Goal: Task Accomplishment & Management: Manage account settings

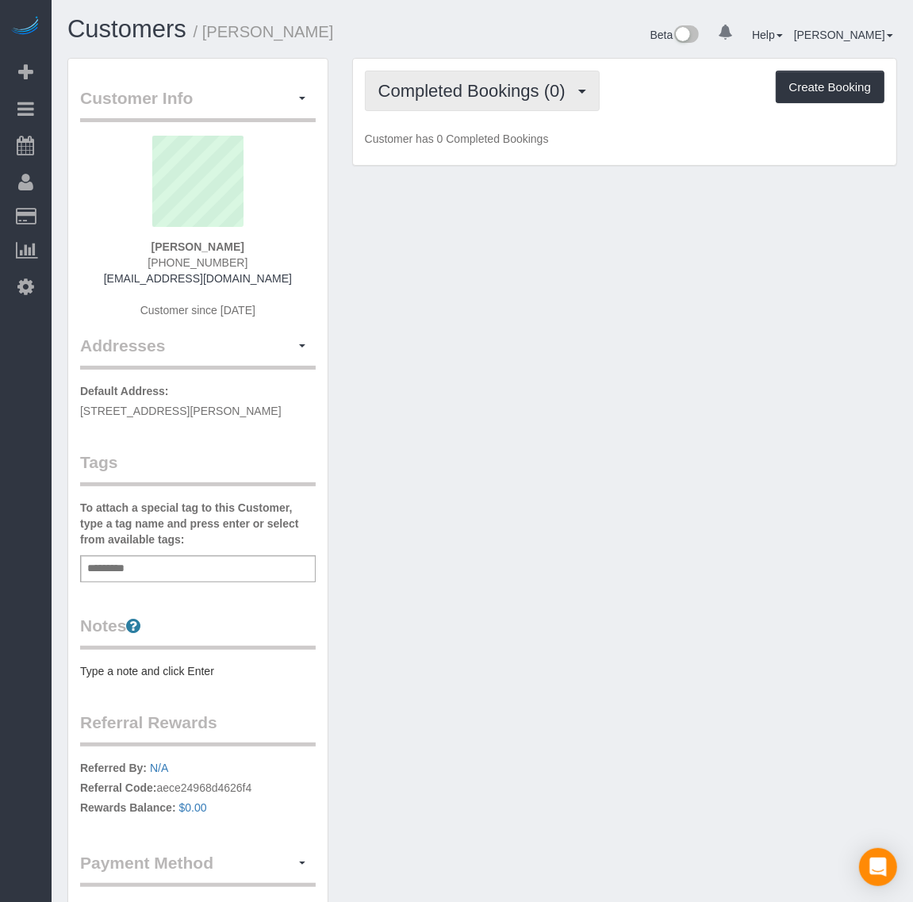
click at [482, 87] on span "Completed Bookings (0)" at bounding box center [476, 91] width 195 height 20
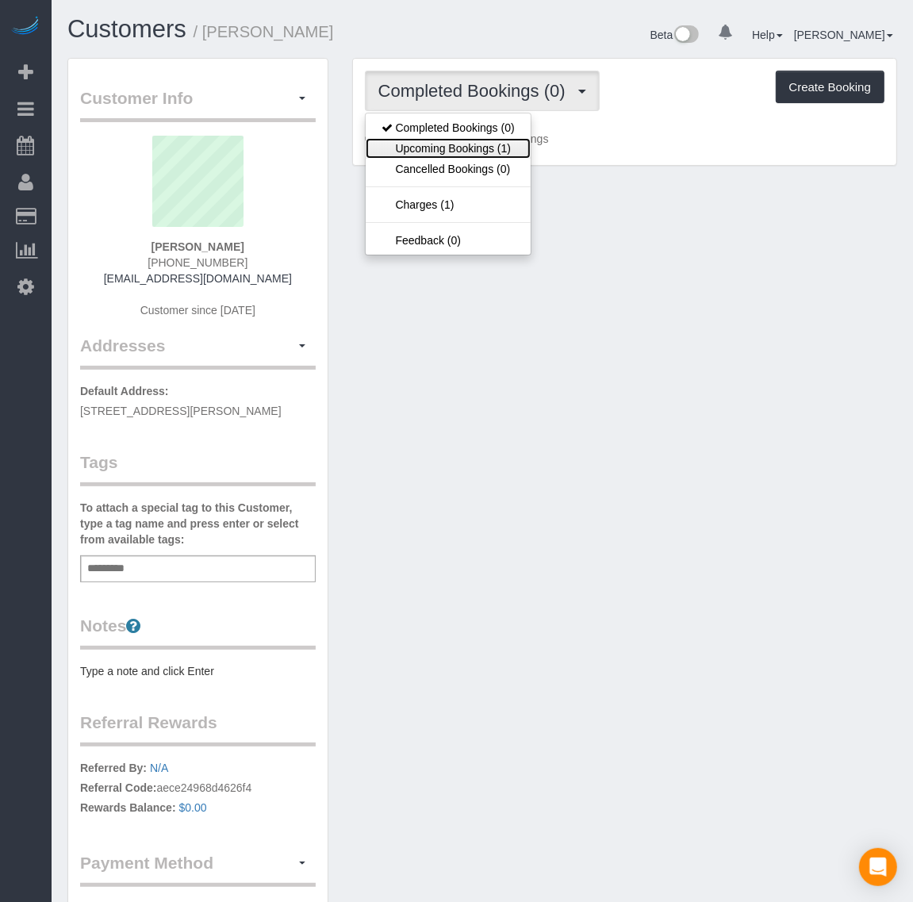
click at [485, 152] on link "Upcoming Bookings (1)" at bounding box center [448, 148] width 165 height 21
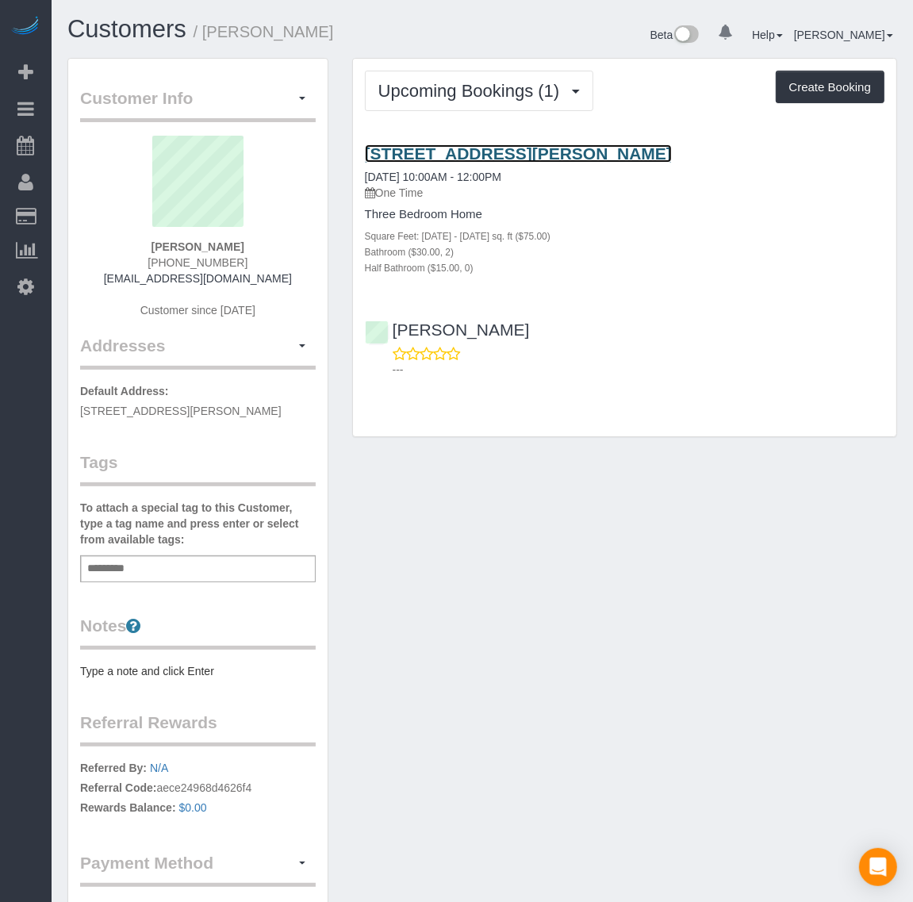
click at [494, 148] on link "[STREET_ADDRESS][PERSON_NAME]" at bounding box center [518, 153] width 307 height 18
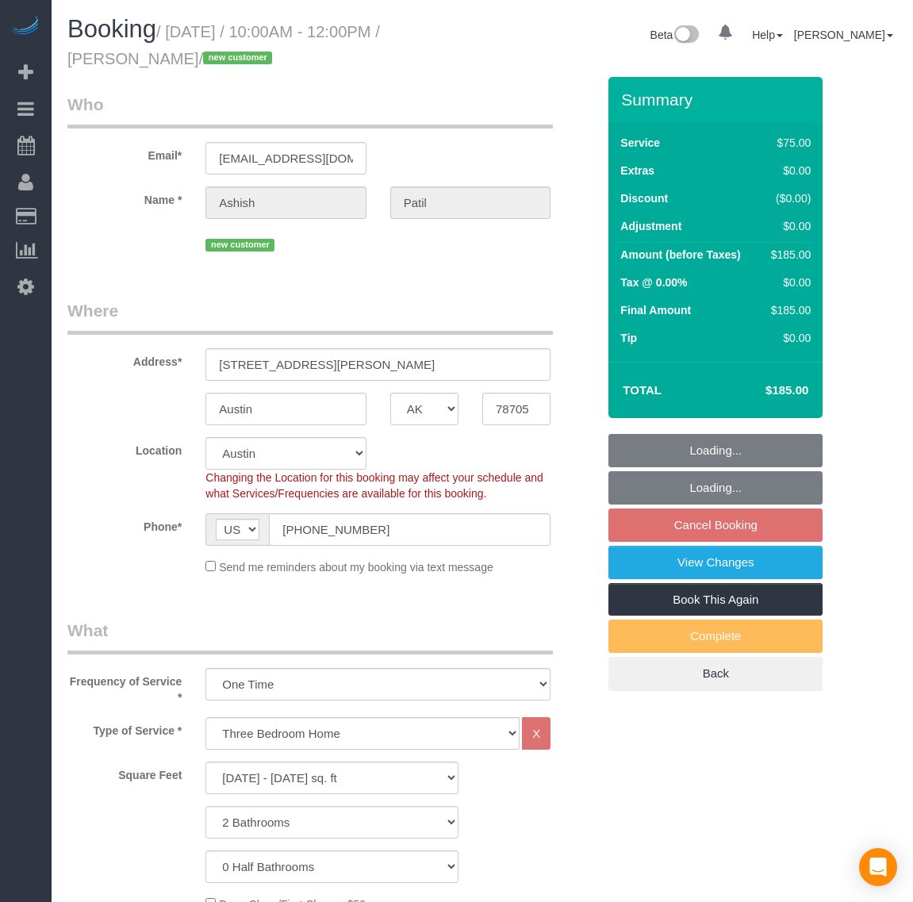
select select "[GEOGRAPHIC_DATA]"
select select "1001"
select select "2"
select select "spot3"
select select "number:2"
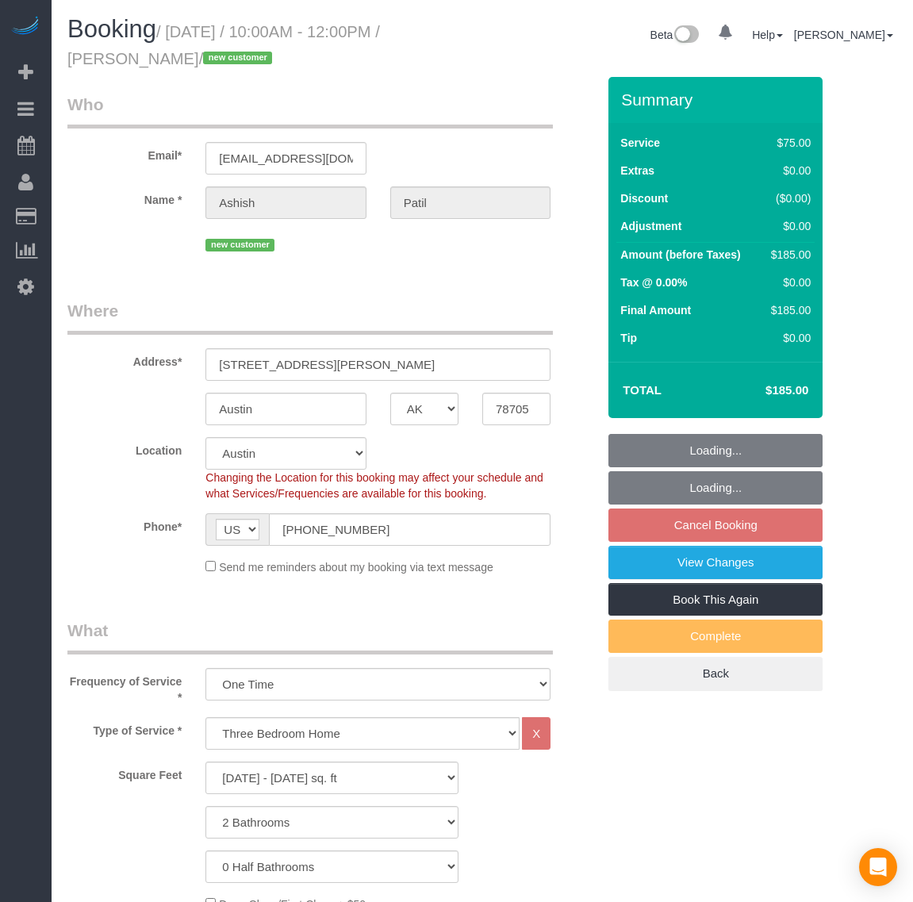
select select "number:42"
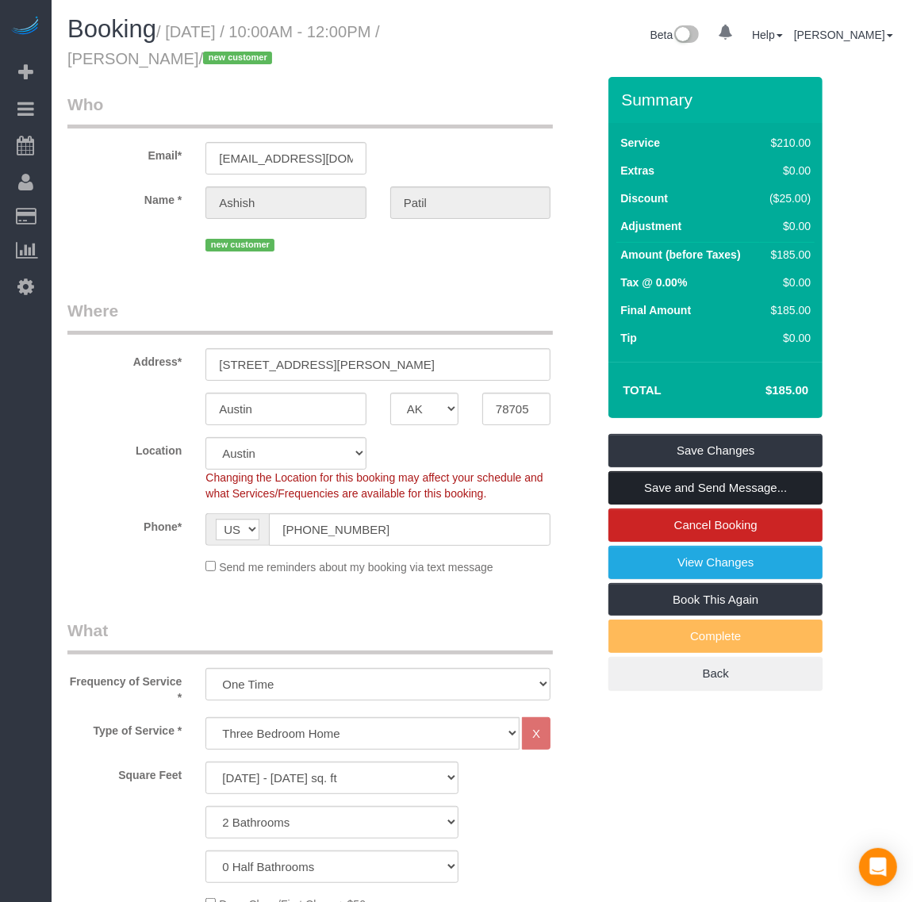
click at [725, 498] on link "Save and Send Message..." at bounding box center [716, 487] width 214 height 33
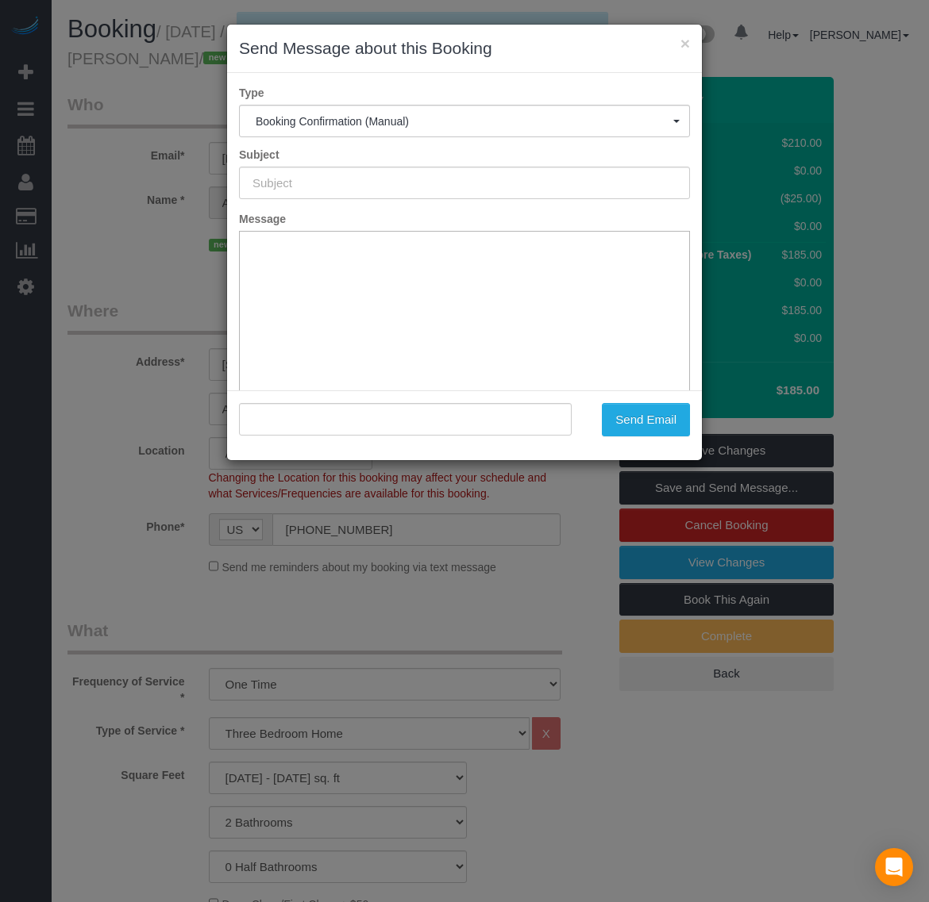
type input "Booking Confirmed!"
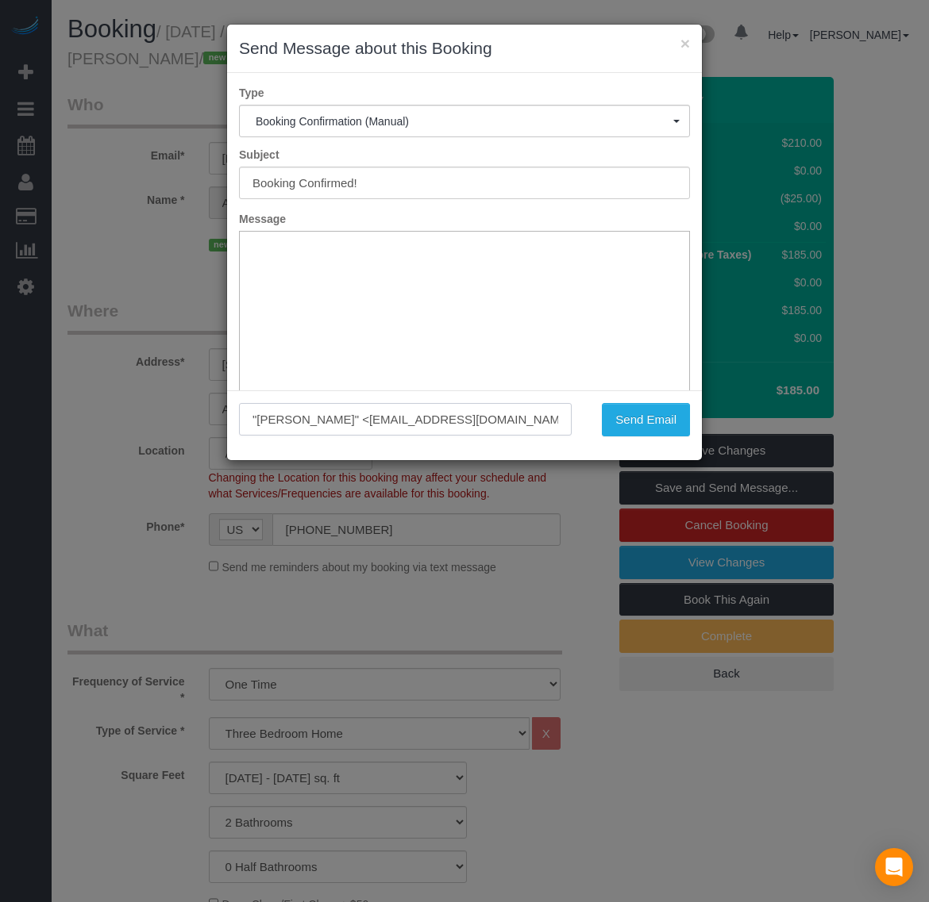
drag, startPoint x: 430, startPoint y: 417, endPoint x: 160, endPoint y: 402, distance: 271.0
click at [160, 402] on div "× Send Message about this Booking Type Booking Confirmation (Manual) Booking Co…" at bounding box center [464, 451] width 929 height 902
paste input "[EMAIL_ADDRESS][DOMAIN_NAME]?"
type input "[EMAIL_ADDRESS][DOMAIN_NAME]"
click at [643, 422] on button "Send Email" at bounding box center [646, 419] width 88 height 33
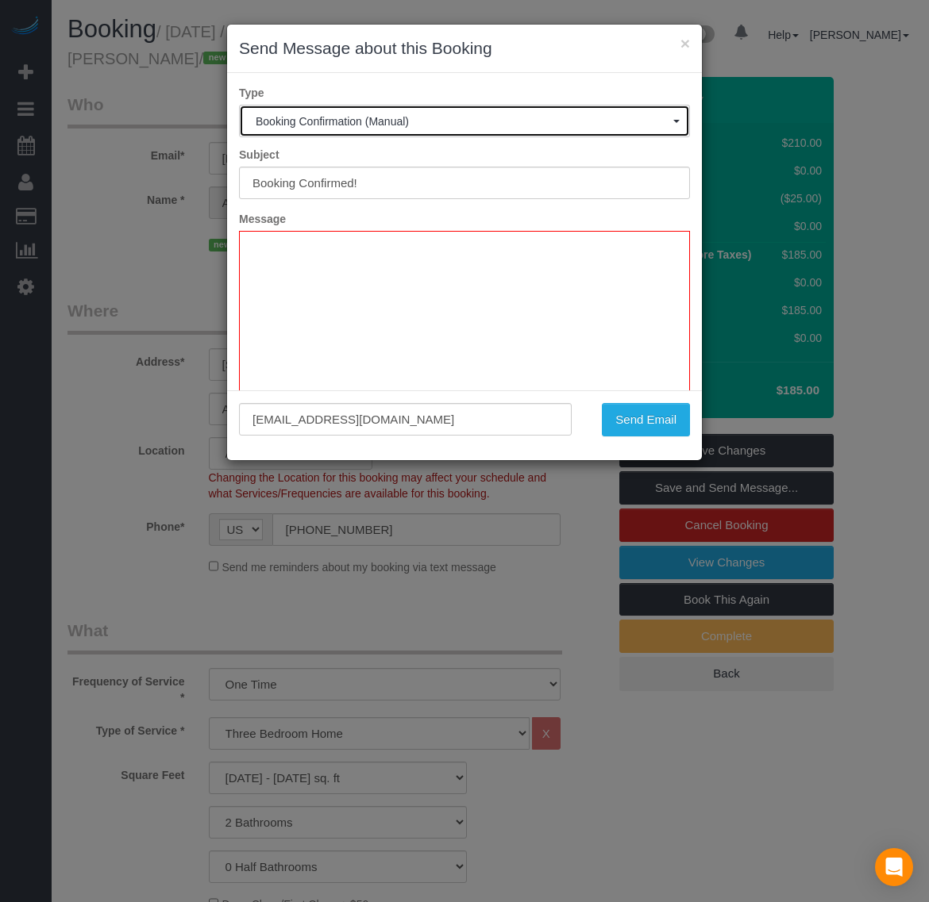
click at [462, 120] on span "Booking Confirmation (Manual)" at bounding box center [464, 121] width 417 height 13
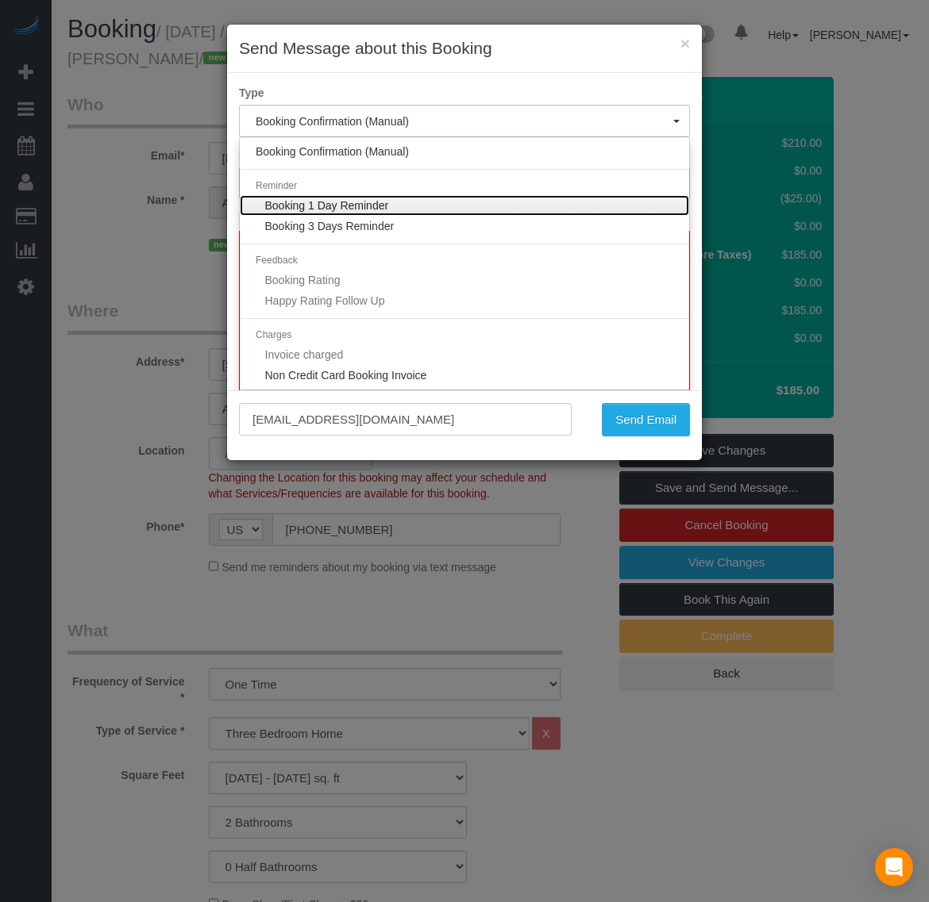
click at [379, 206] on span "Booking 1 Day Reminder" at bounding box center [327, 205] width 124 height 13
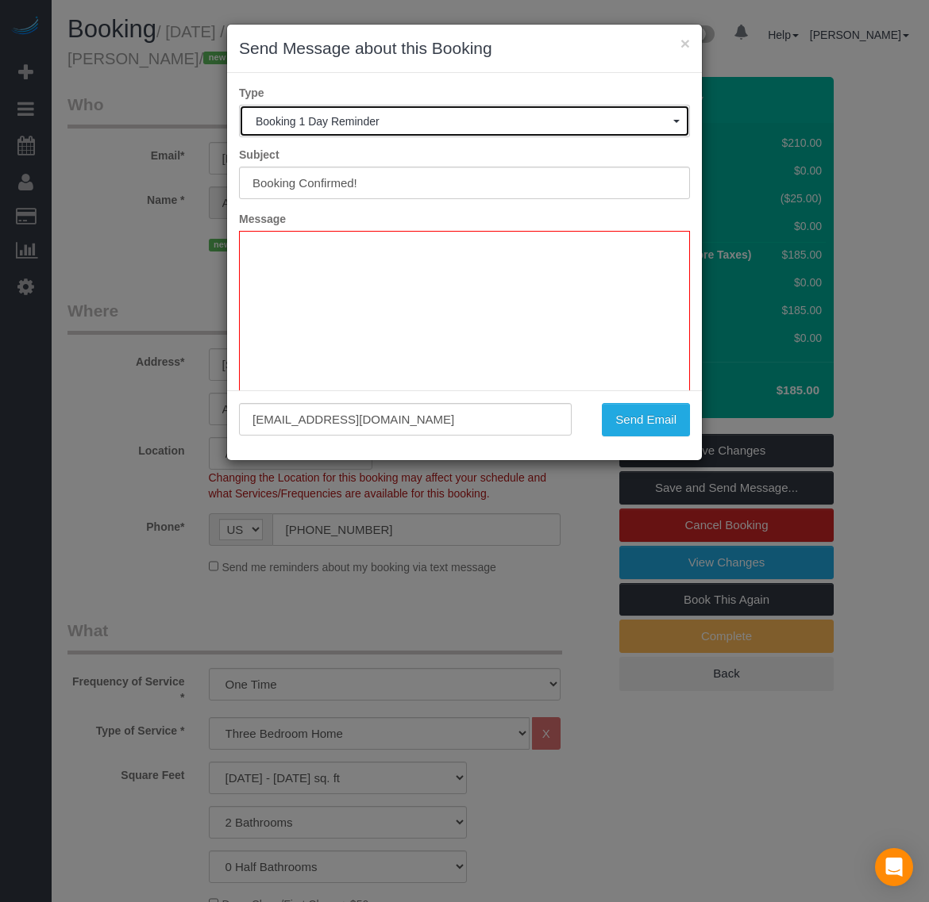
click at [413, 132] on button "Booking 1 Day Reminder" at bounding box center [464, 121] width 451 height 33
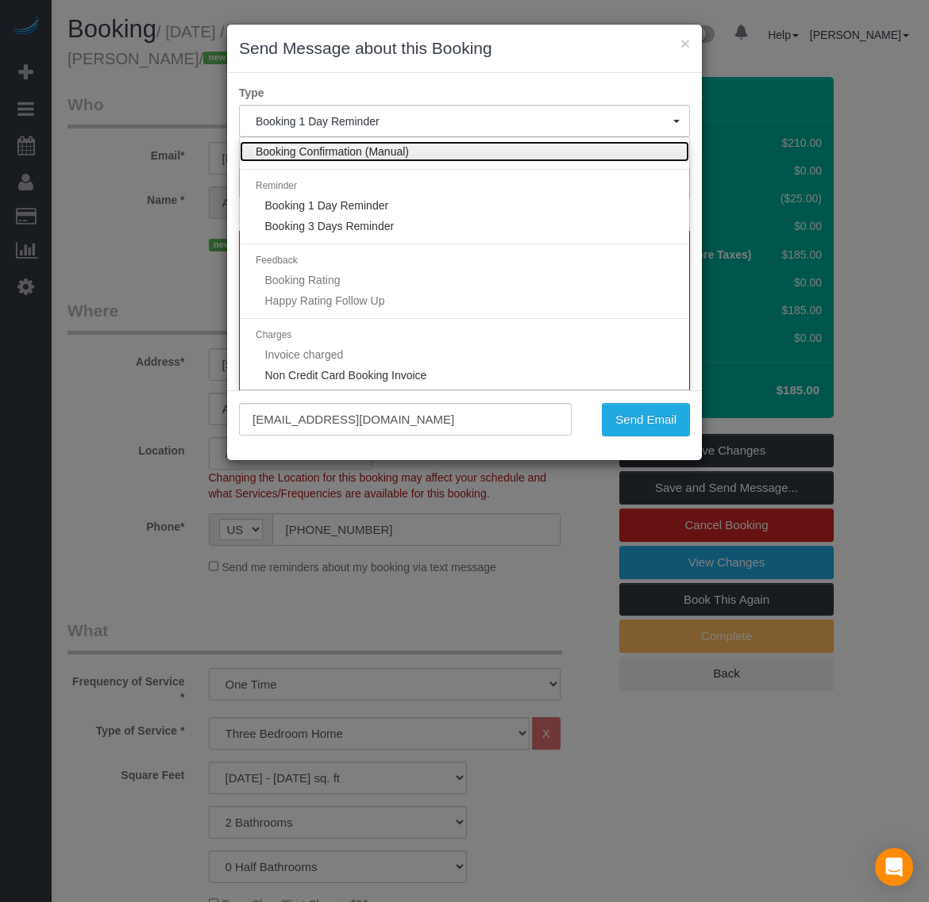
click at [399, 155] on span "Booking Confirmation (Manual)" at bounding box center [332, 152] width 153 height 16
select select "32"
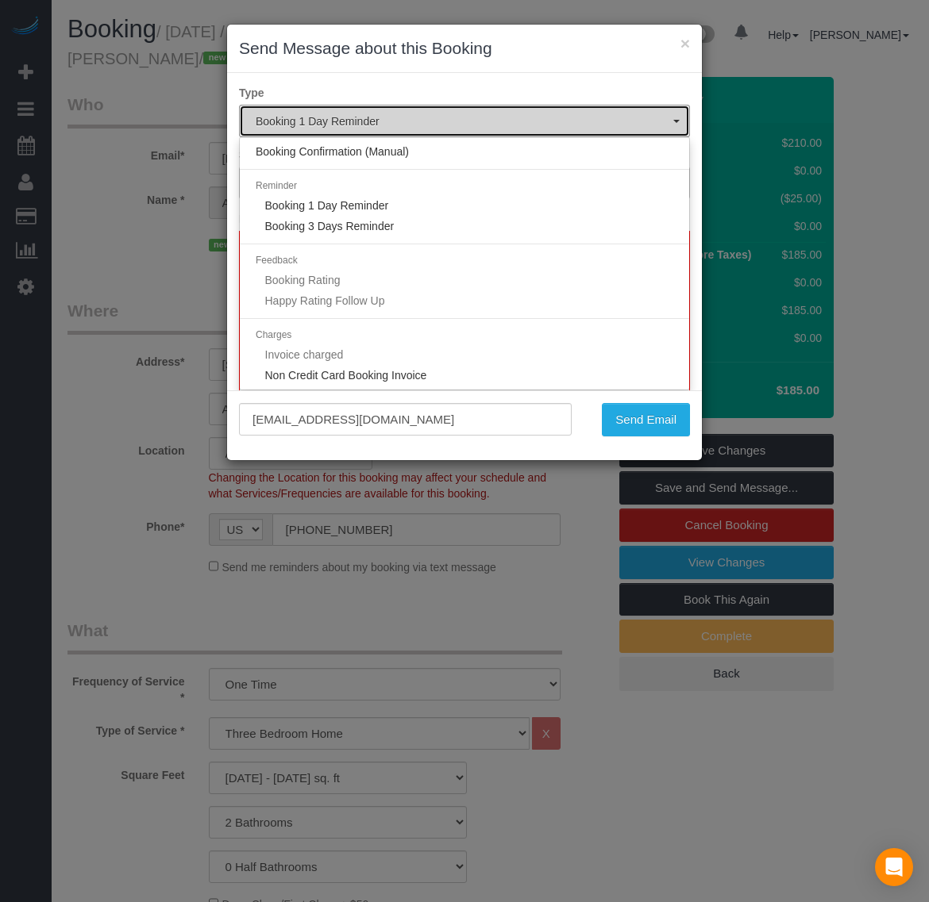
type input "Your Cleaning Service - Last Reminder"
type input ""[PERSON_NAME]" <[EMAIL_ADDRESS][DOMAIN_NAME]>"
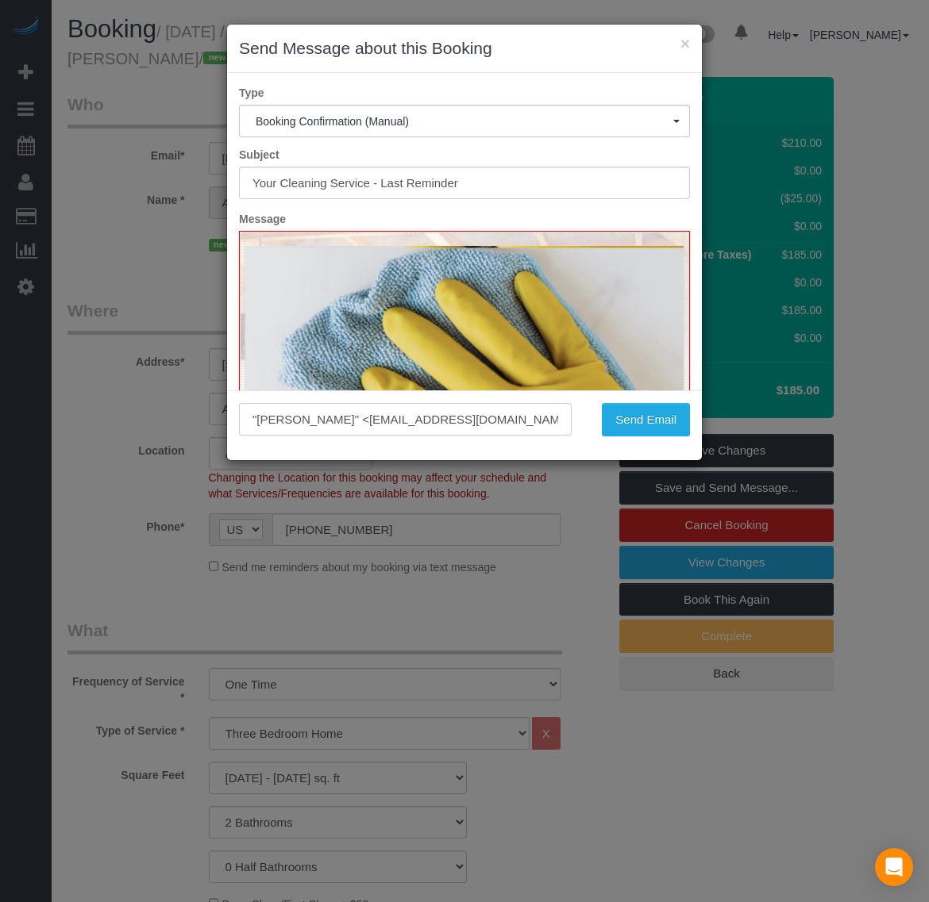
click at [508, 417] on input ""[PERSON_NAME]" <[EMAIL_ADDRESS][DOMAIN_NAME]>" at bounding box center [405, 419] width 333 height 33
type input "Booking Confirmed!"
drag, startPoint x: 216, startPoint y: 418, endPoint x: 175, endPoint y: 418, distance: 40.5
click at [175, 418] on div "× Send Message about this Booking Type Booking Confirmation (Manual) Booking Co…" at bounding box center [464, 451] width 929 height 902
drag, startPoint x: 501, startPoint y: 422, endPoint x: 399, endPoint y: 421, distance: 101.6
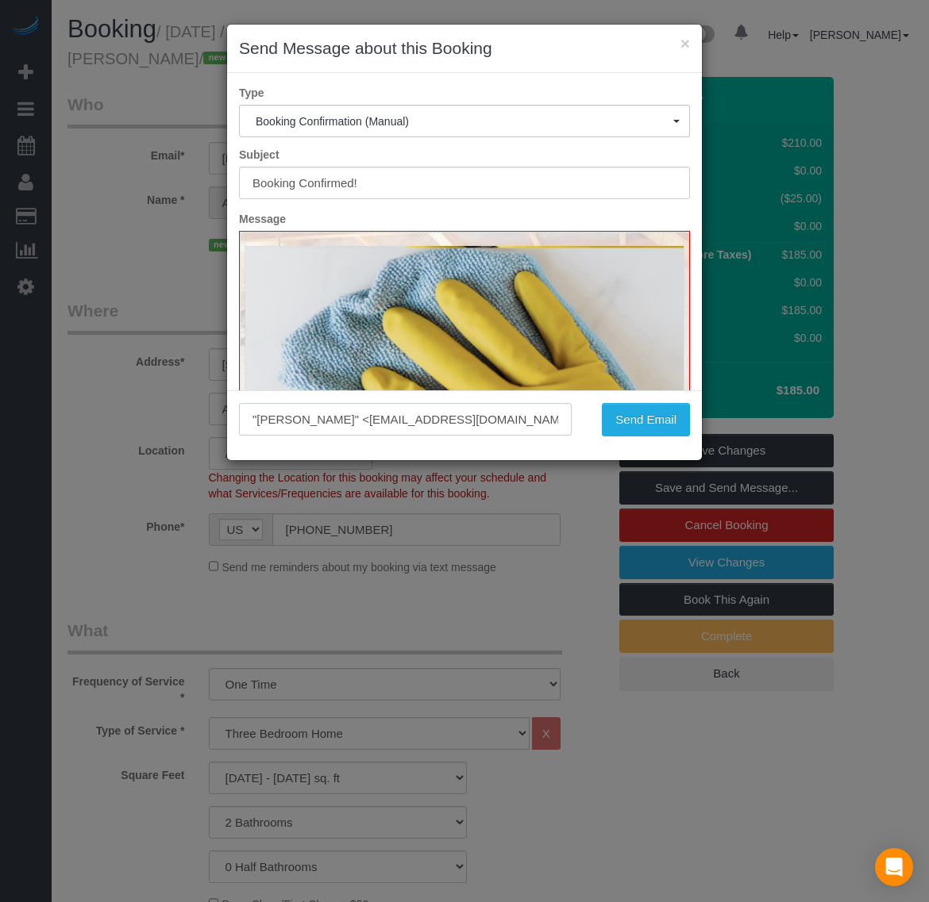
click at [418, 421] on input ""[PERSON_NAME]" <[EMAIL_ADDRESS][DOMAIN_NAME]>" at bounding box center [405, 419] width 333 height 33
drag, startPoint x: 375, startPoint y: 421, endPoint x: 184, endPoint y: 418, distance: 190.5
click at [184, 418] on div "× Send Message about this Booking Type Booking Confirmation (Manual) Booking Co…" at bounding box center [464, 451] width 929 height 902
drag, startPoint x: 498, startPoint y: 427, endPoint x: 205, endPoint y: 427, distance: 292.8
click at [205, 427] on div "× Send Message about this Booking Type Booking Confirmation (Manual) Booking Co…" at bounding box center [464, 451] width 929 height 902
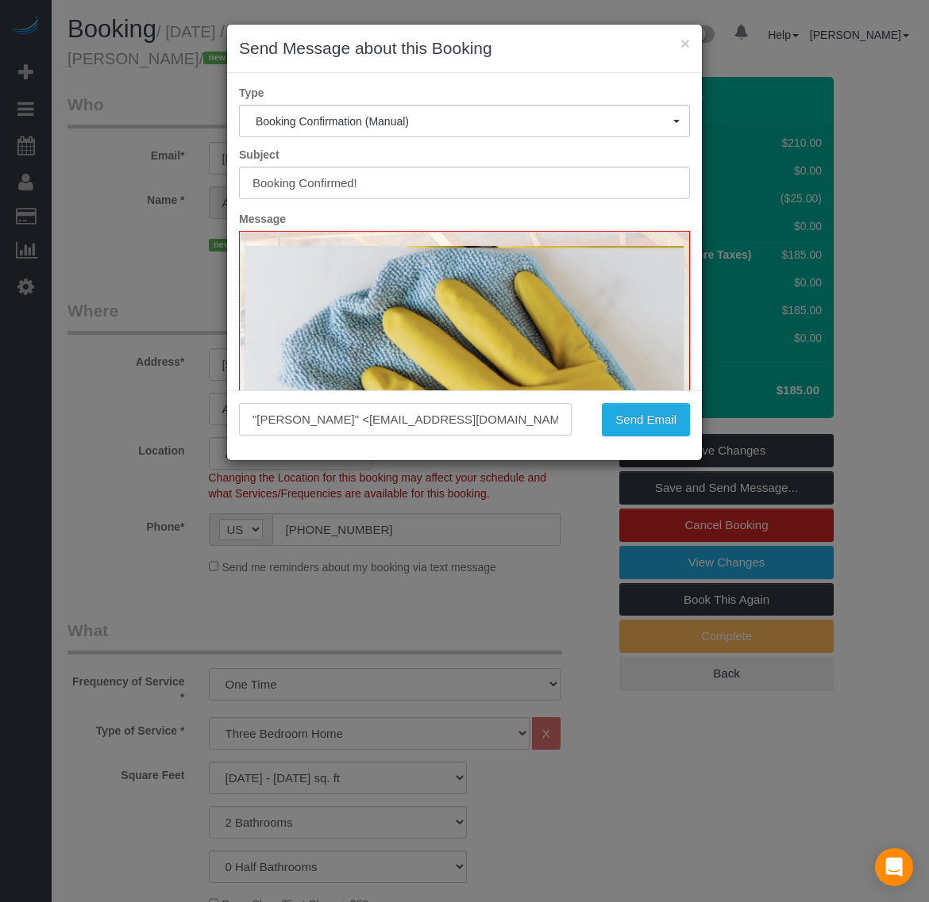
paste input "[EMAIL_ADDRESS][DOMAIN_NAME]?"
type input "[EMAIL_ADDRESS][DOMAIN_NAME]"
click at [671, 422] on button "Send Email" at bounding box center [646, 419] width 88 height 33
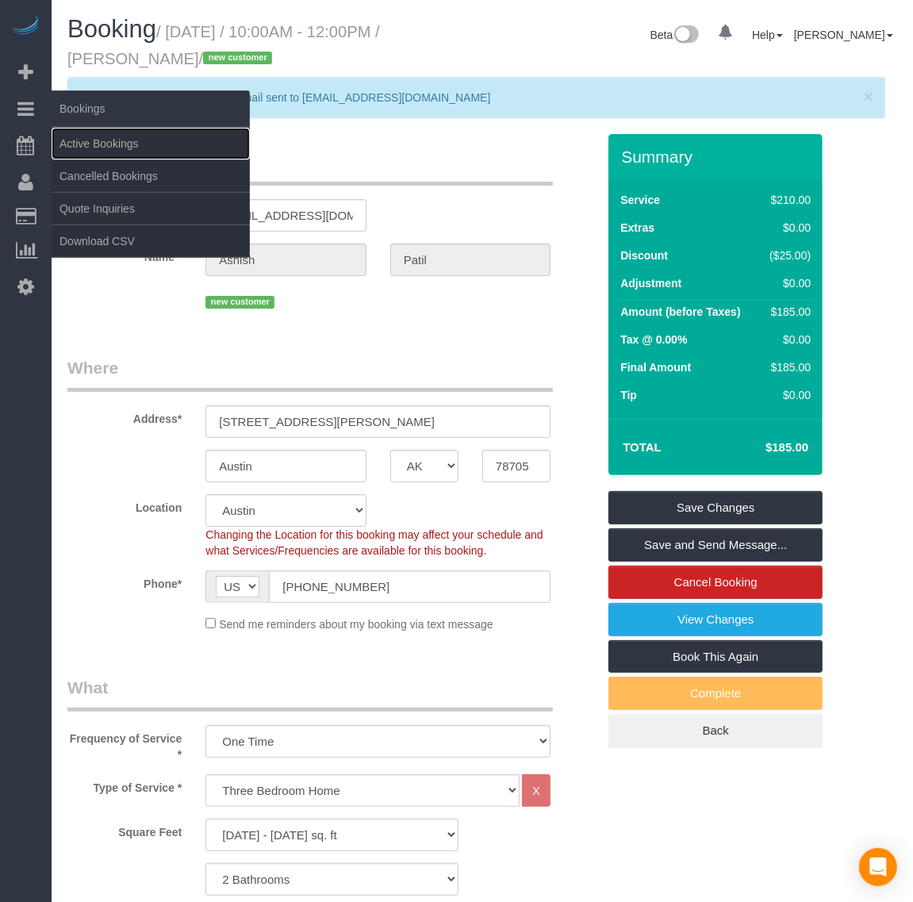
drag, startPoint x: 89, startPoint y: 132, endPoint x: 104, endPoint y: 116, distance: 21.9
click at [91, 132] on link "Active Bookings" at bounding box center [151, 144] width 198 height 32
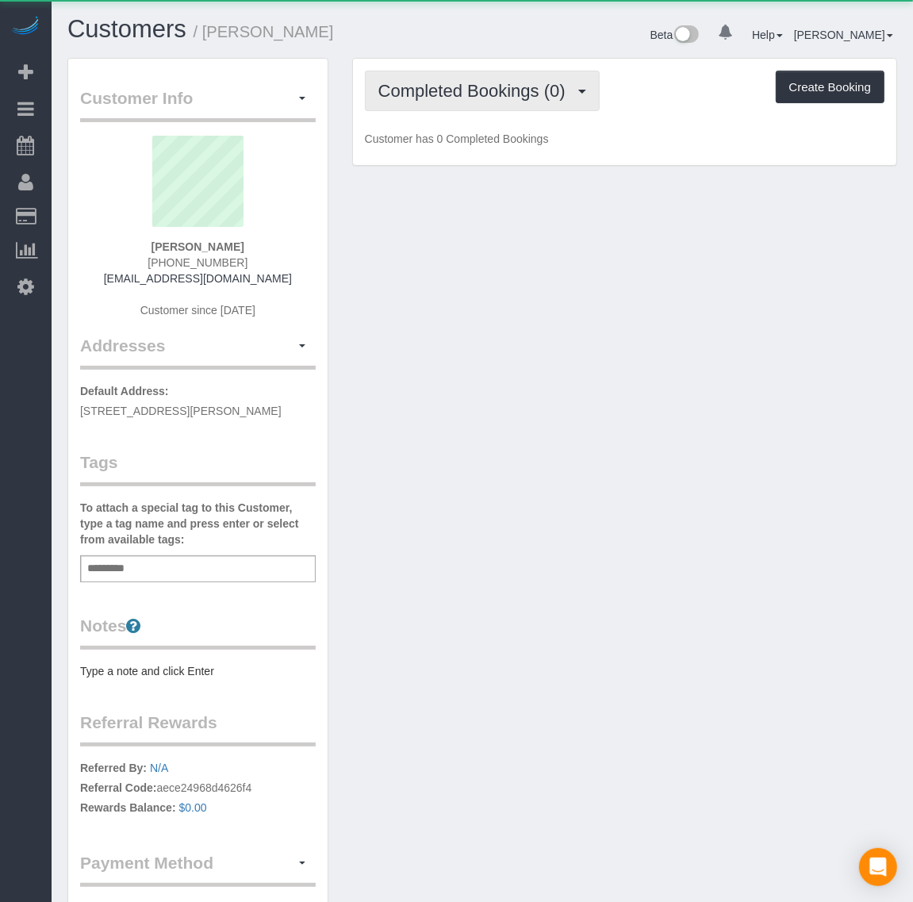
click at [490, 89] on span "Completed Bookings (0)" at bounding box center [476, 91] width 195 height 20
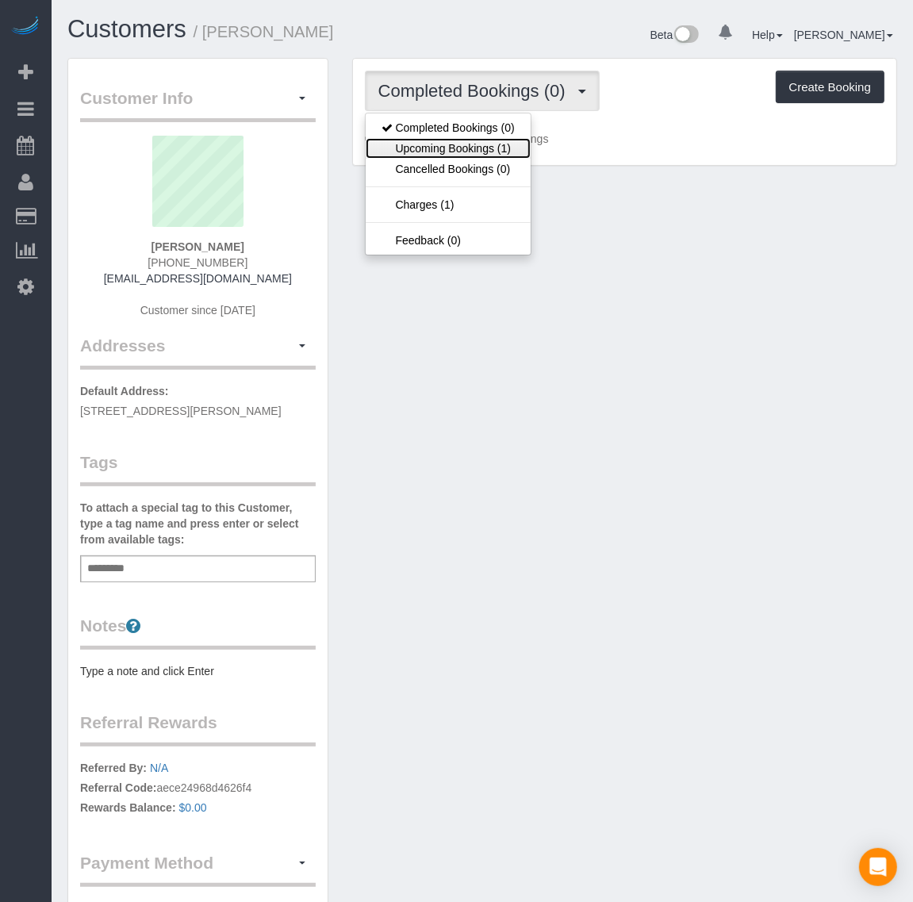
click at [480, 147] on link "Upcoming Bookings (1)" at bounding box center [448, 148] width 165 height 21
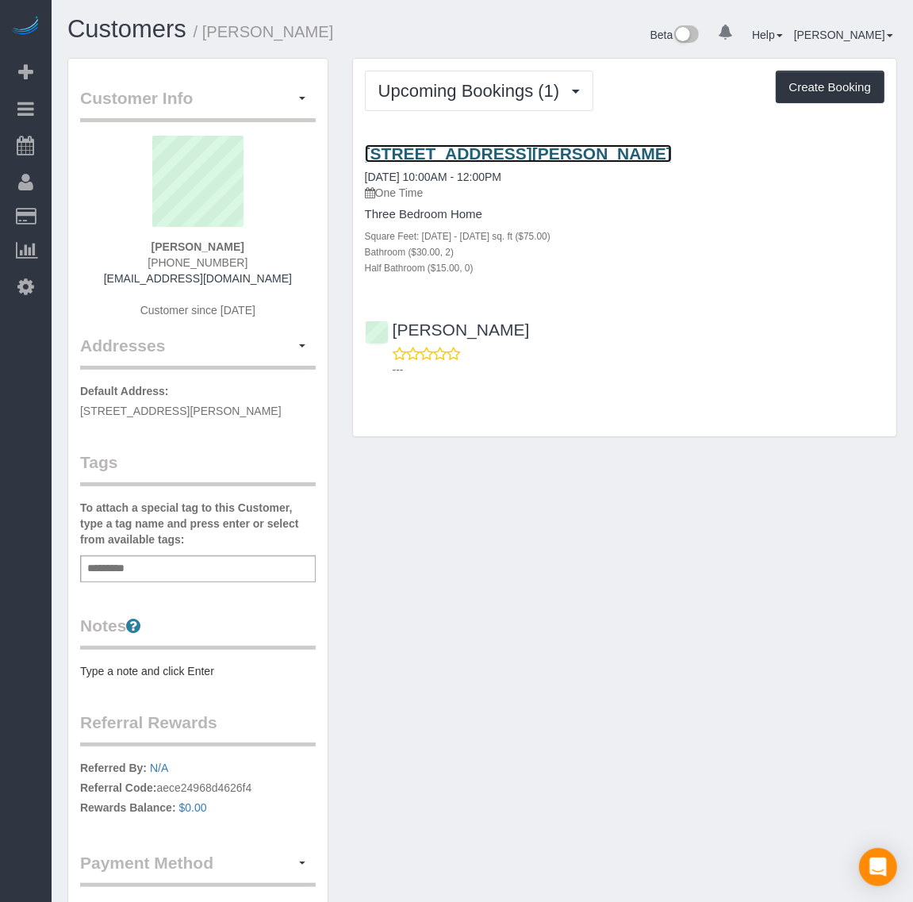
click at [444, 144] on link "[STREET_ADDRESS][PERSON_NAME]" at bounding box center [518, 153] width 307 height 18
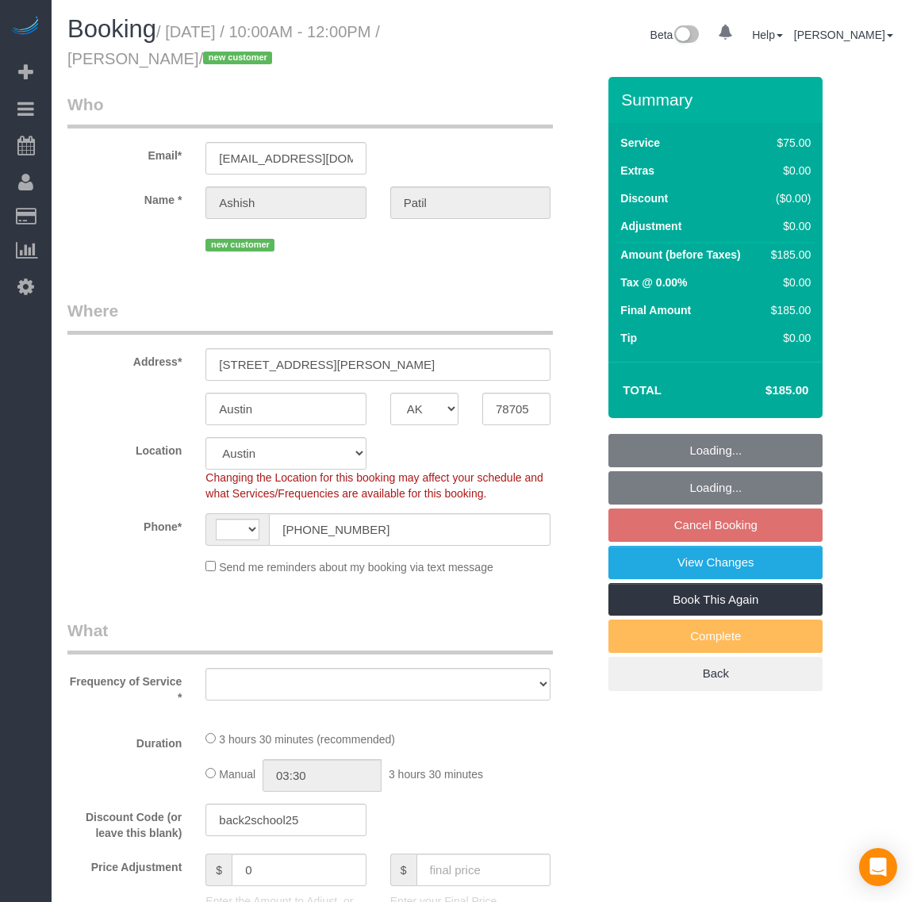
select select "[GEOGRAPHIC_DATA]"
select select "number:2"
select select "number:42"
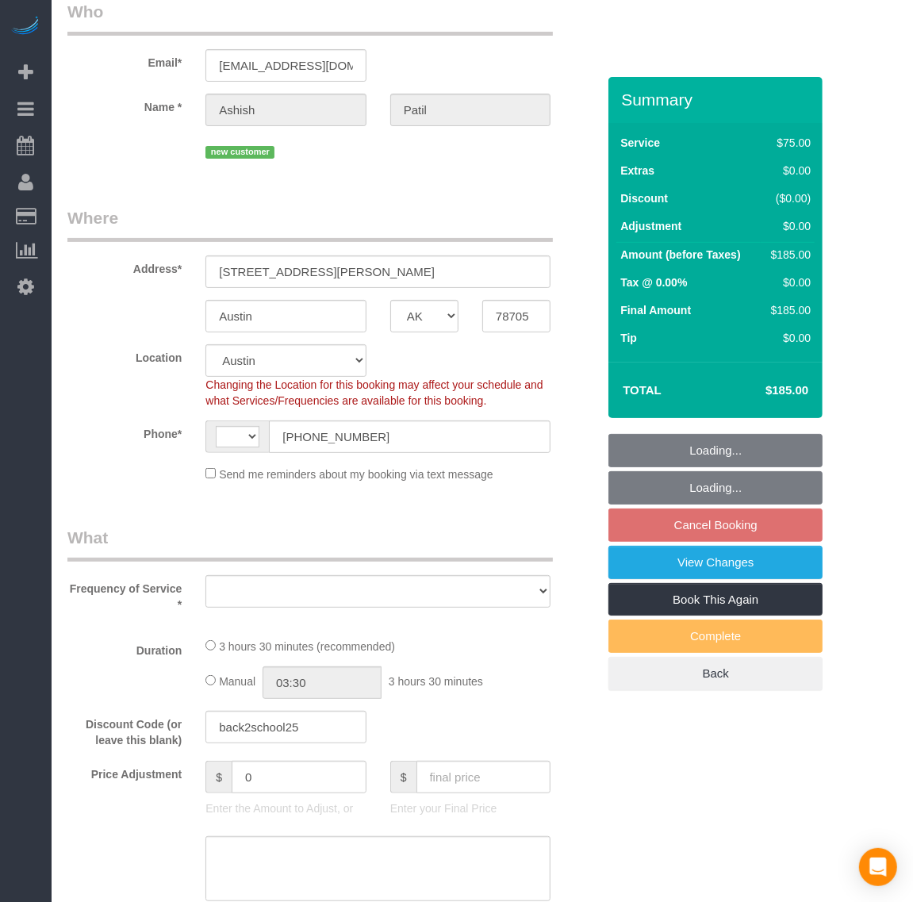
select select "string:US"
select select "object:788"
select select "spot3"
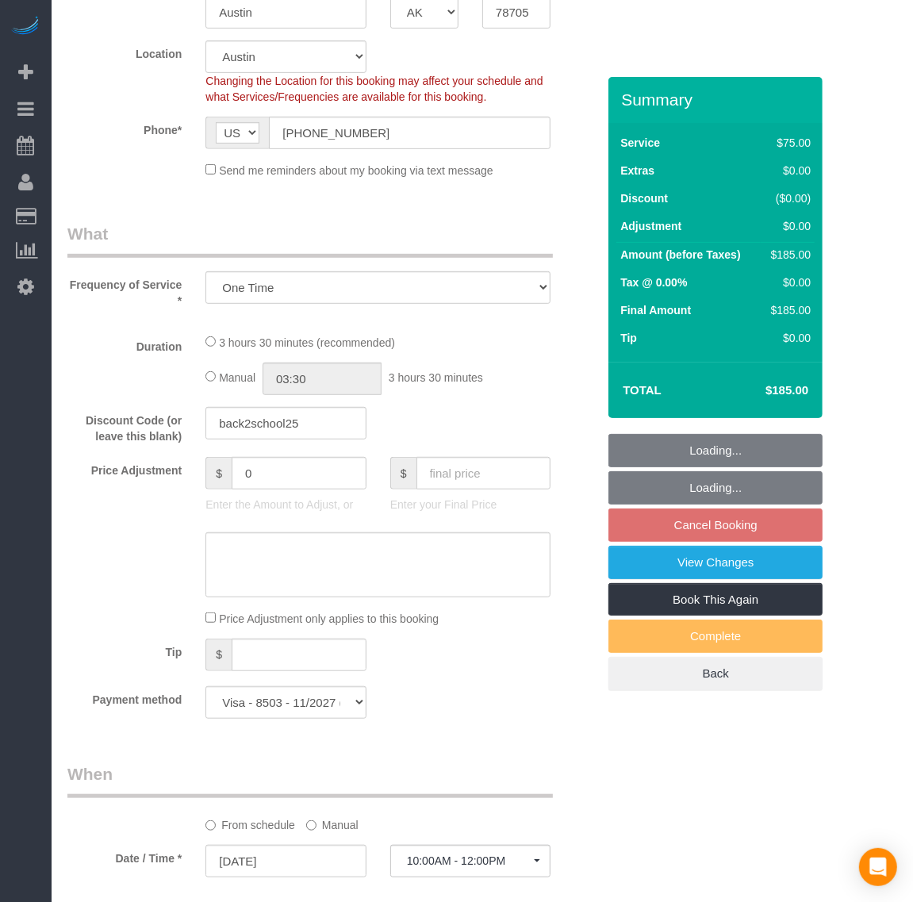
select select "object:973"
select select "1001"
select select "2"
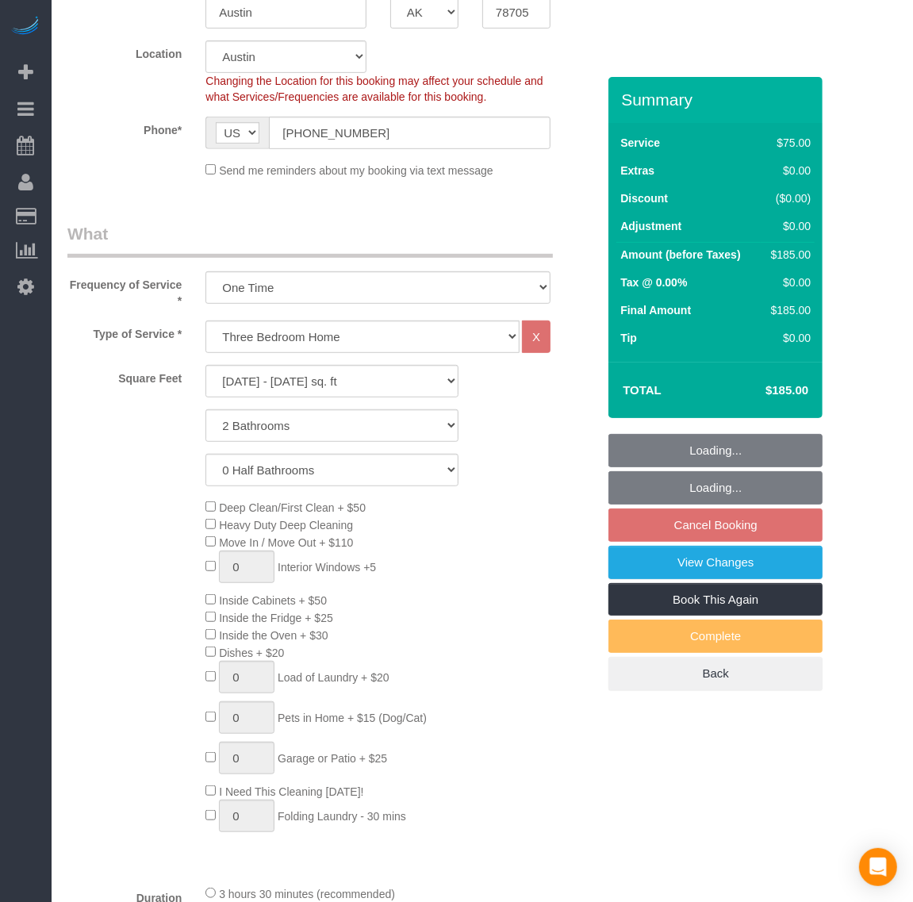
select select "1001"
select select "2"
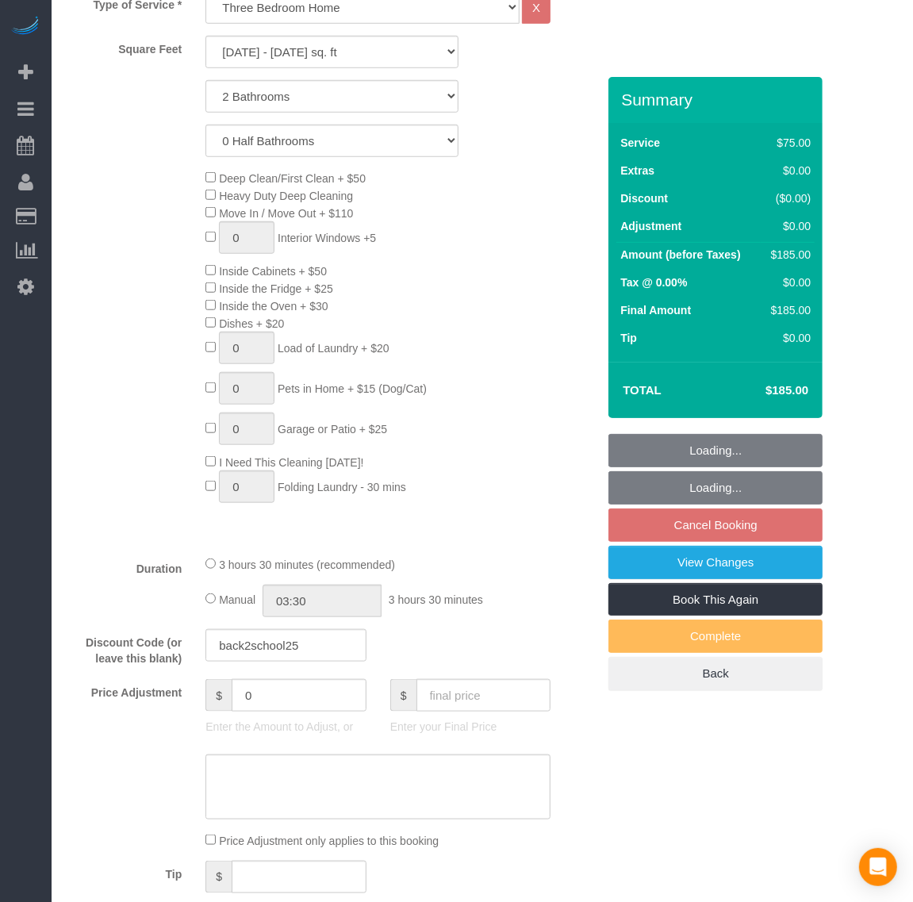
scroll to position [992, 0]
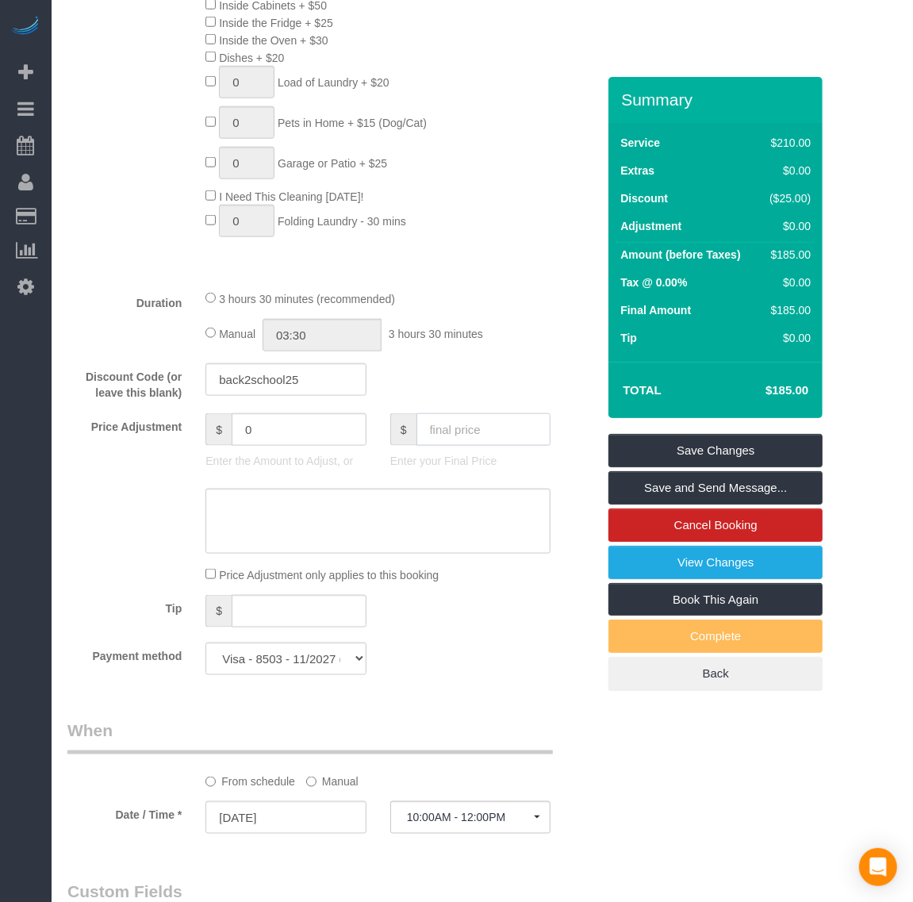
click at [465, 435] on input "text" at bounding box center [484, 429] width 135 height 33
click at [260, 611] on input "text" at bounding box center [299, 611] width 135 height 33
type input "25"
click at [463, 656] on div "Payment method Visa - 8503 - 11/2027 (Default) Add Credit Card ─────────────── …" at bounding box center [332, 659] width 553 height 33
click at [471, 429] on input "text" at bounding box center [484, 429] width 135 height 33
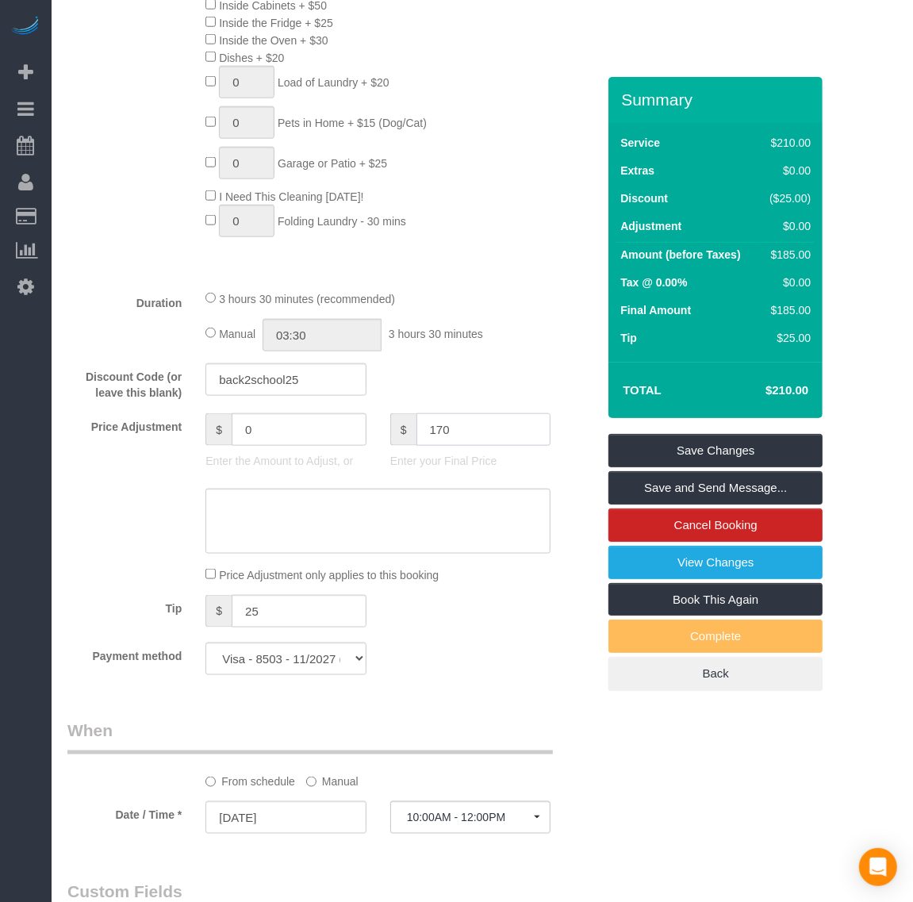
type input "170"
type input "-40"
click at [510, 637] on fieldset "What Frequency of Service * One Time Weekly - 20.00% (0% for the First Booking)…" at bounding box center [331, 157] width 529 height 1060
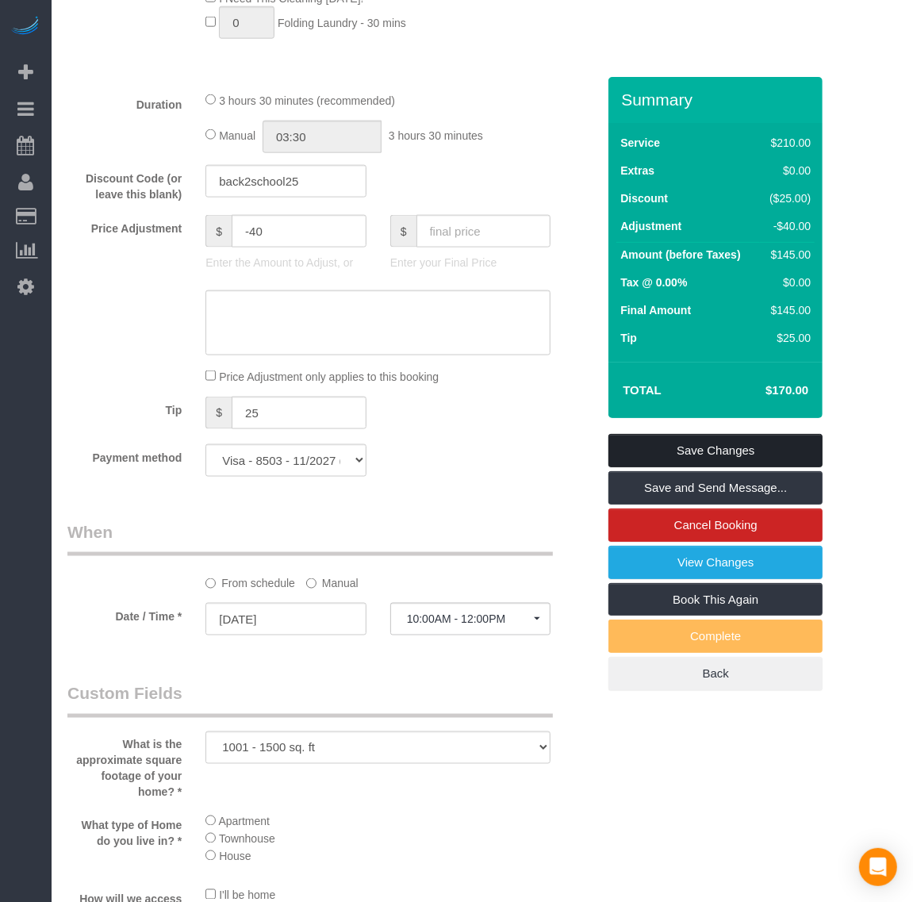
click at [655, 443] on link "Save Changes" at bounding box center [716, 450] width 214 height 33
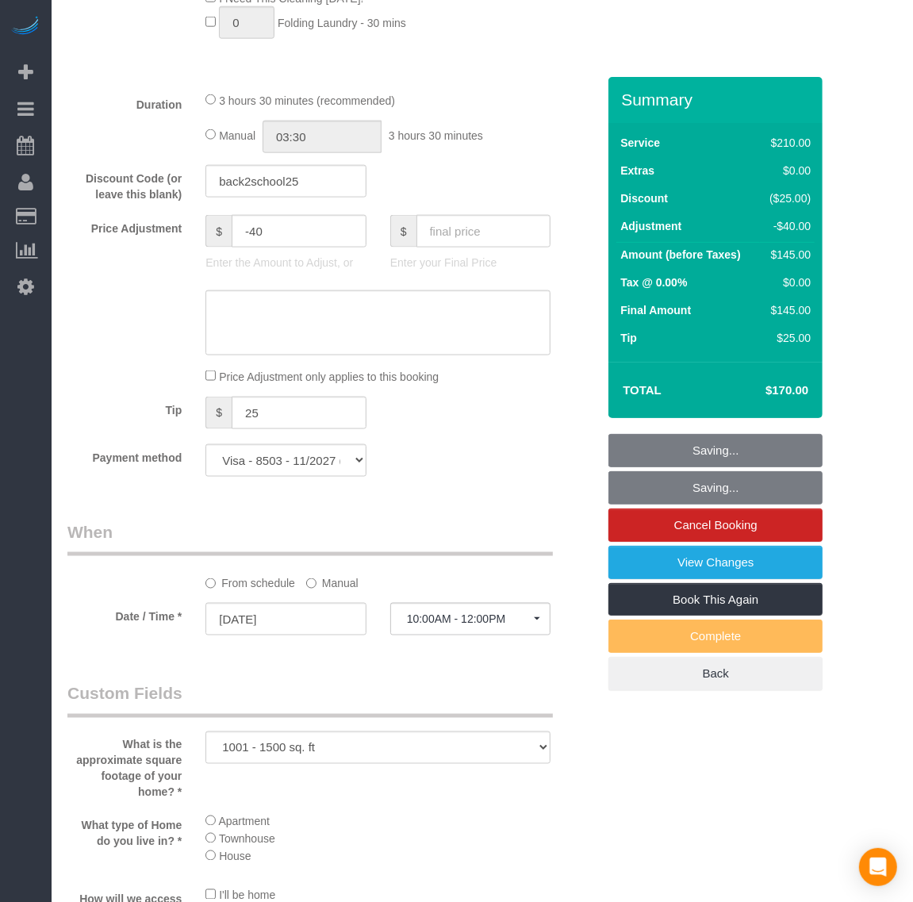
scroll to position [794, 0]
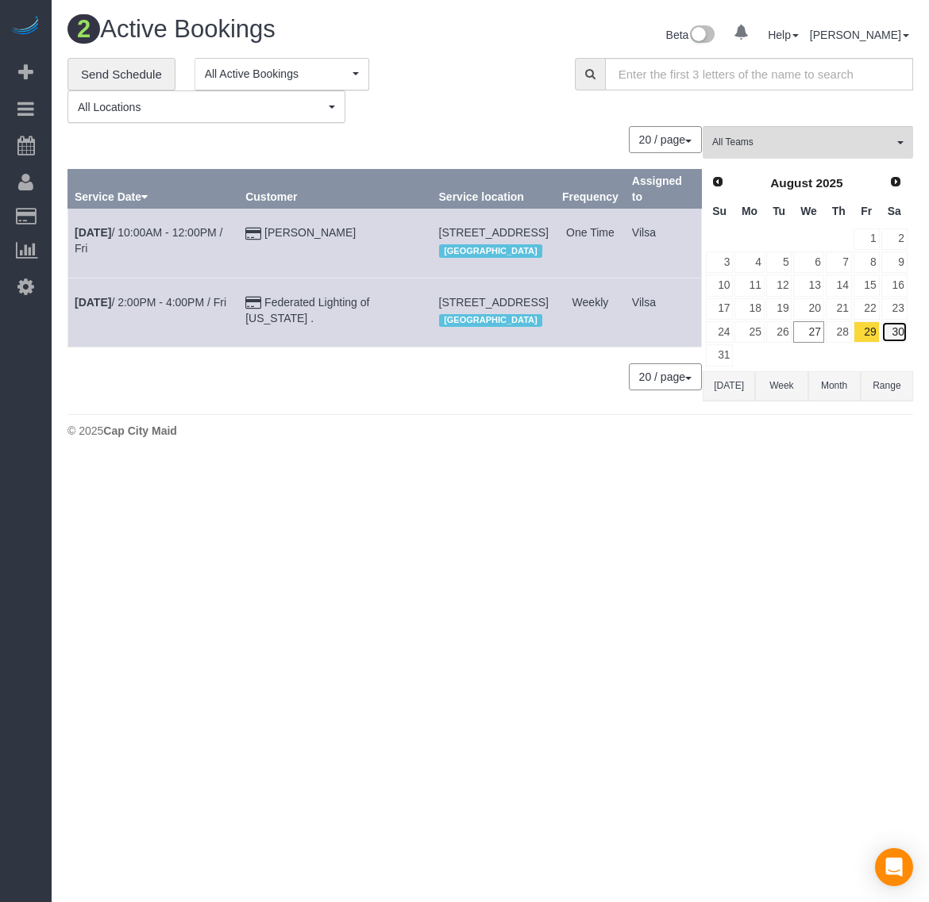
click at [902, 333] on link "30" at bounding box center [894, 331] width 26 height 21
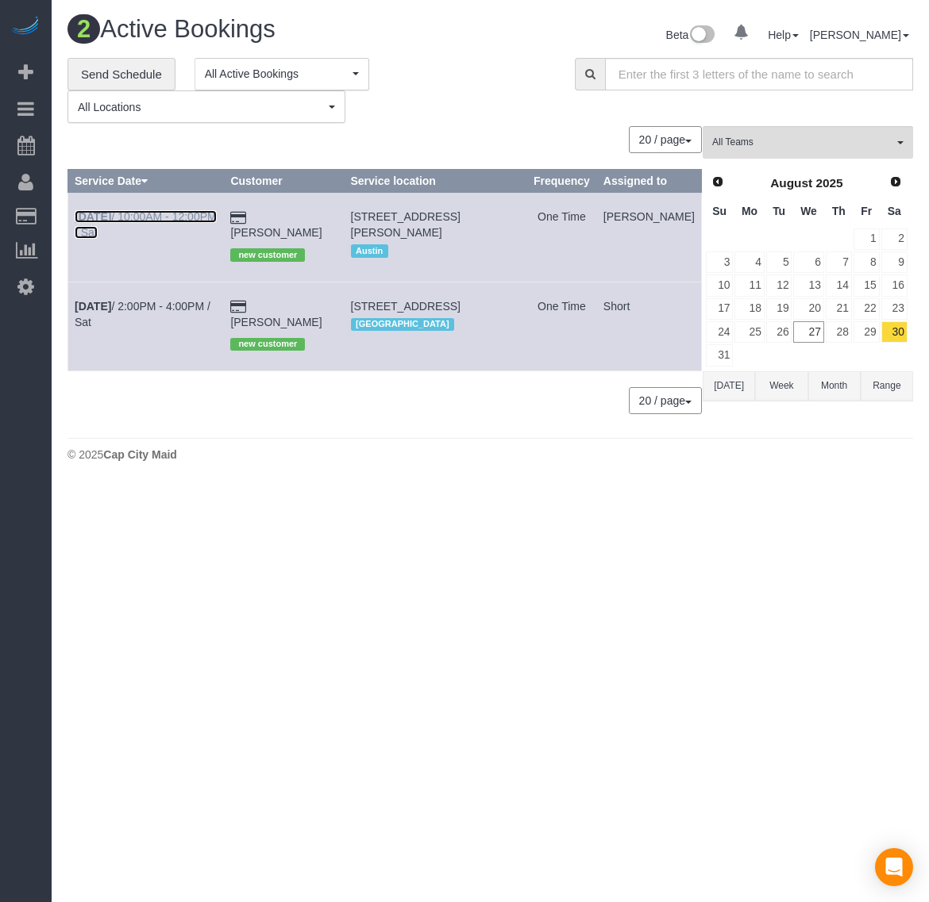
click at [94, 215] on b "Aug 30th" at bounding box center [93, 216] width 37 height 13
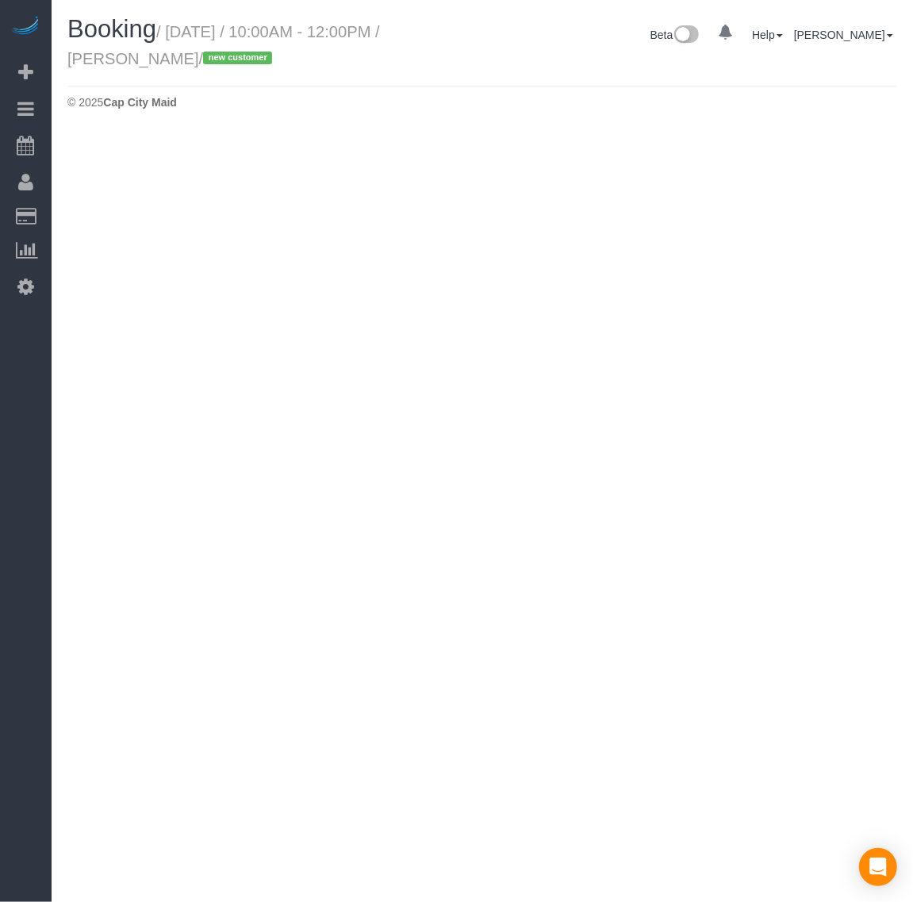
select select "[GEOGRAPHIC_DATA]"
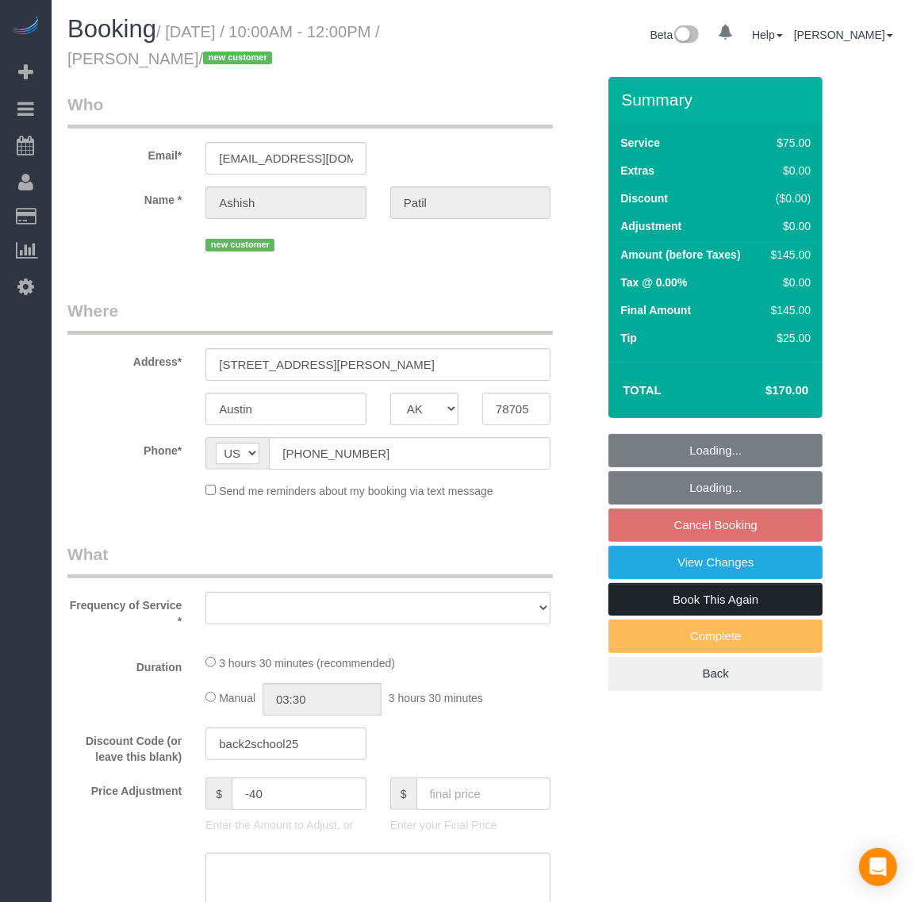
select select "string:fspay-41b4afe3-1d19-4ca4-b1d9-03ebdd5289b7"
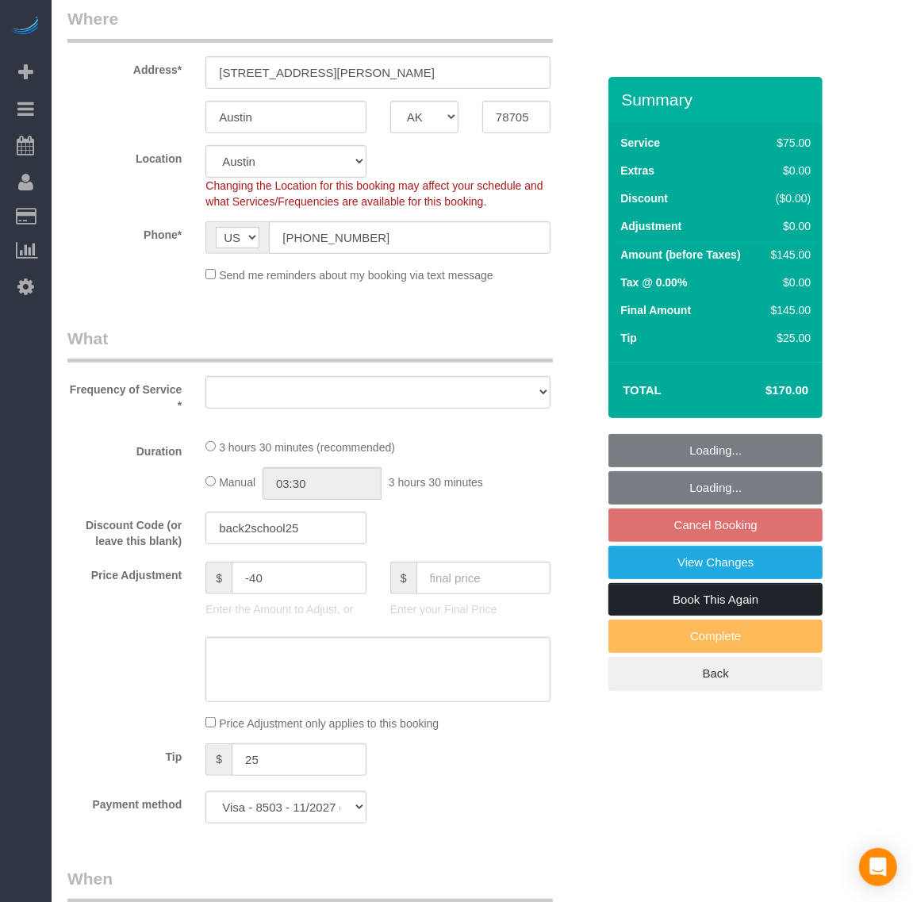
select select "object:1753"
select select "spot40"
select select "number:2"
select select "number:42"
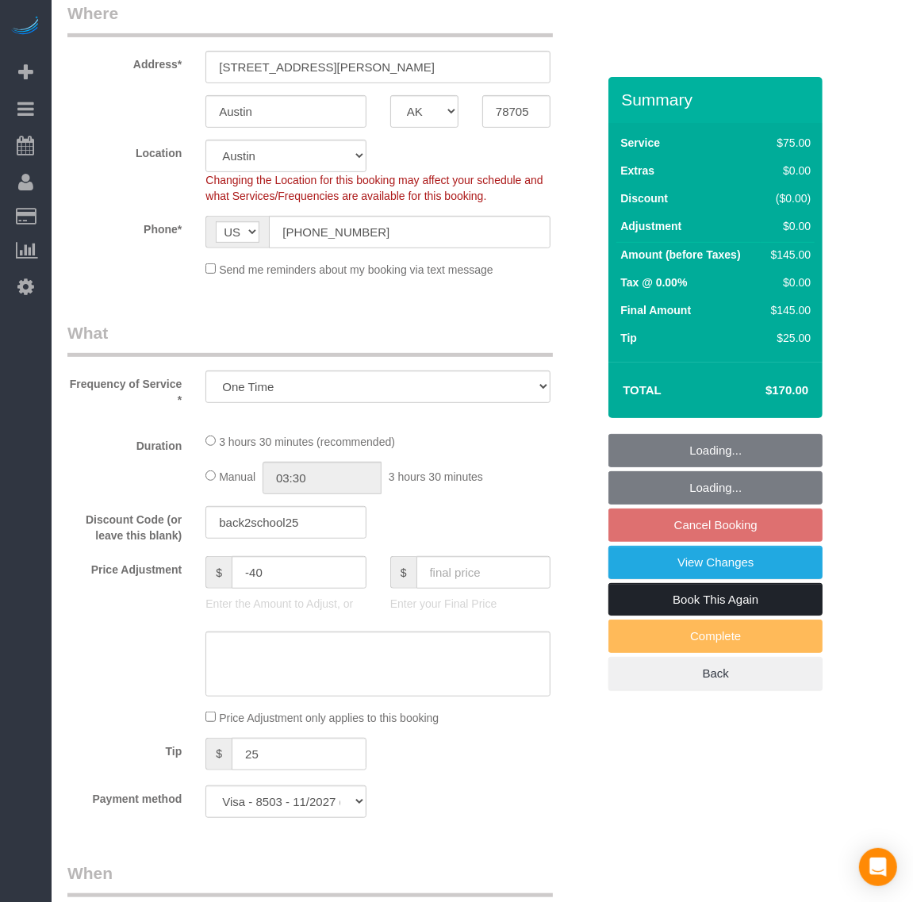
select select "object:1938"
select select "1001"
select select "2"
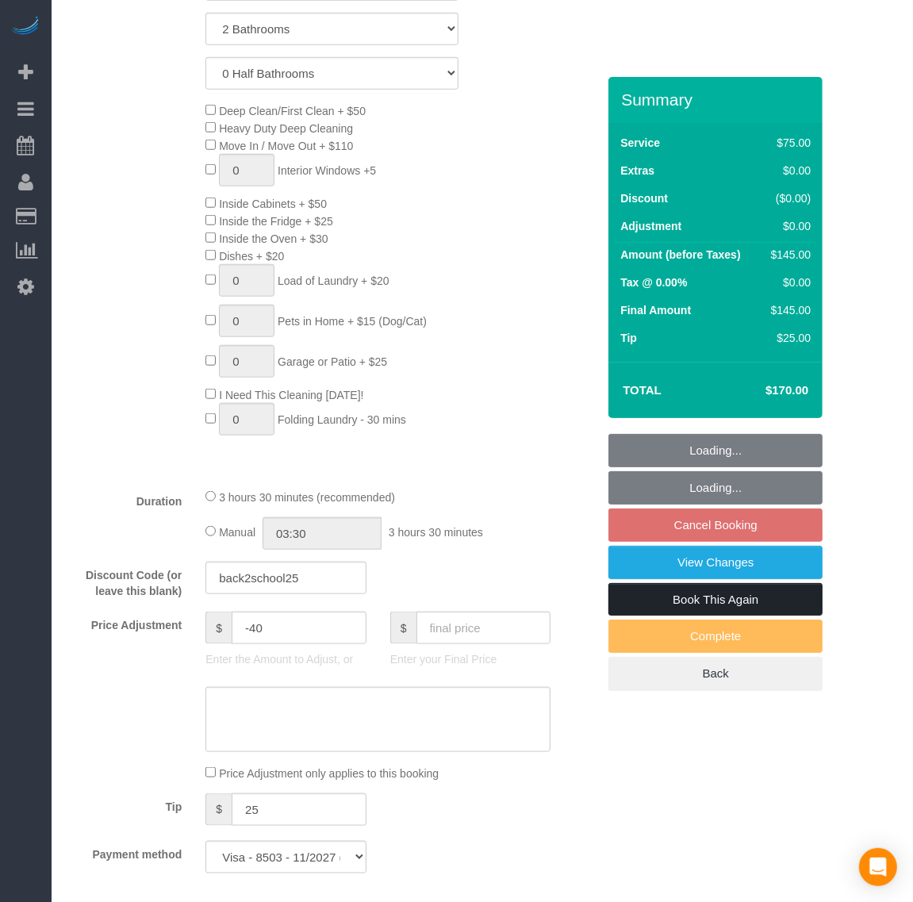
select select "1001"
select select "2"
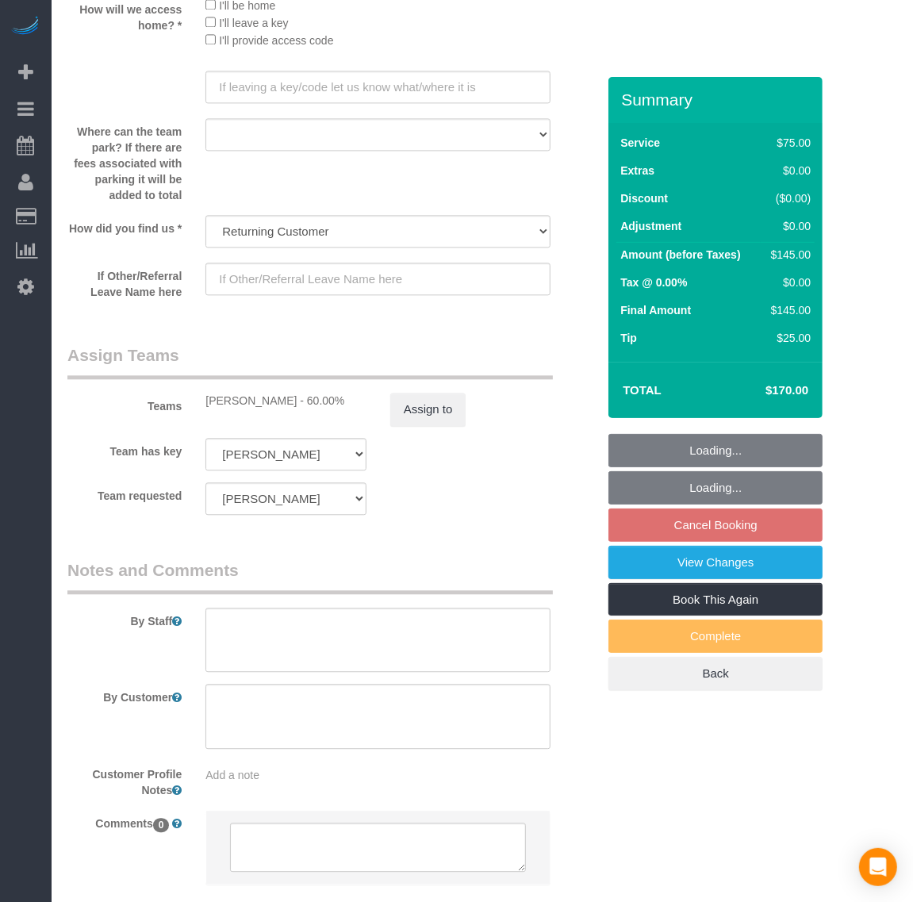
scroll to position [2083, 0]
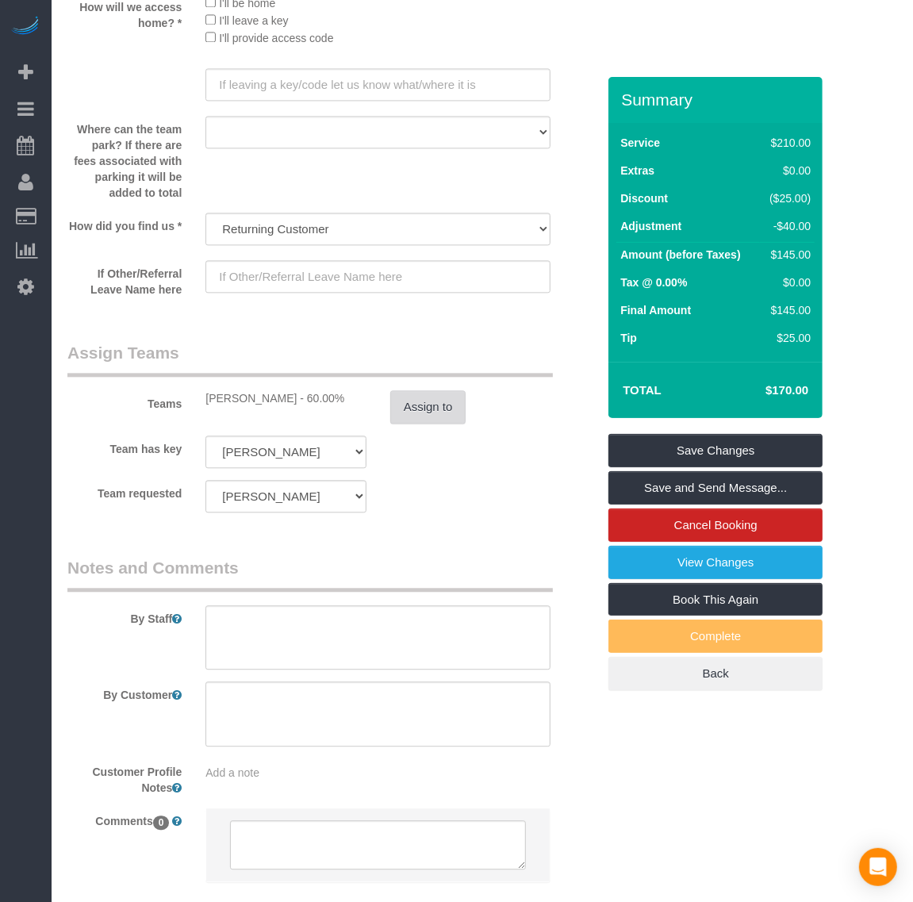
click at [430, 401] on button "Assign to" at bounding box center [428, 406] width 76 height 33
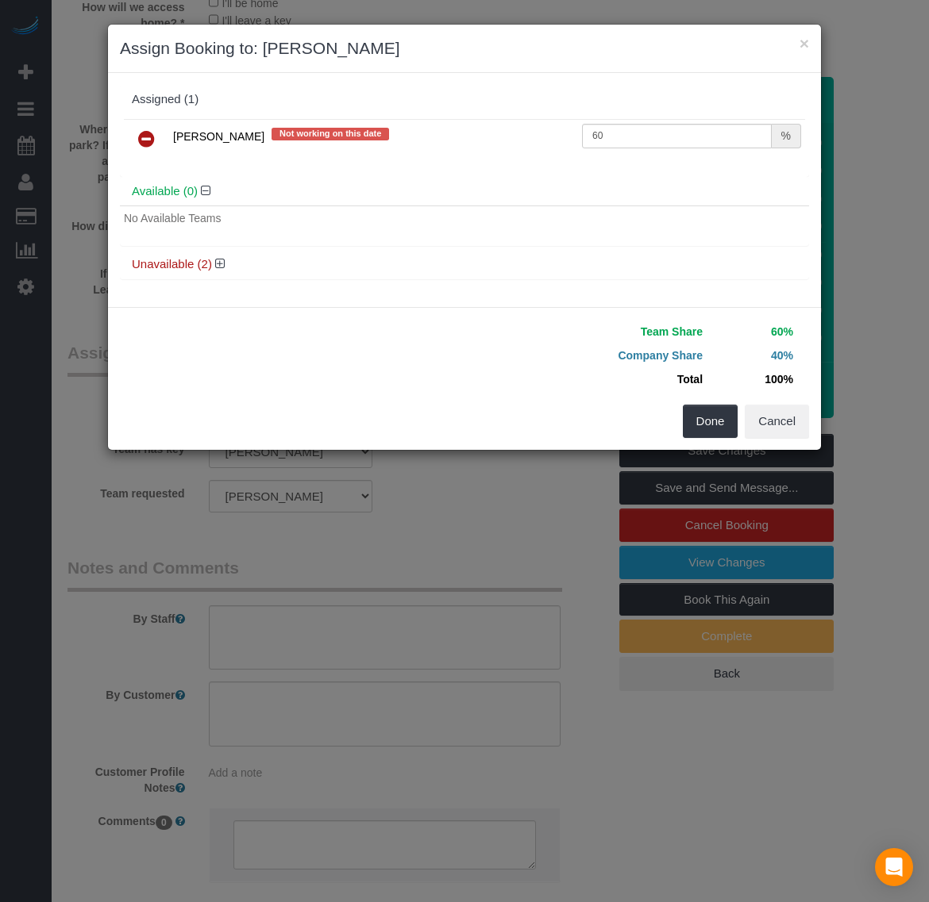
drag, startPoint x: 145, startPoint y: 136, endPoint x: 431, endPoint y: 247, distance: 306.5
click at [143, 133] on icon at bounding box center [146, 138] width 17 height 19
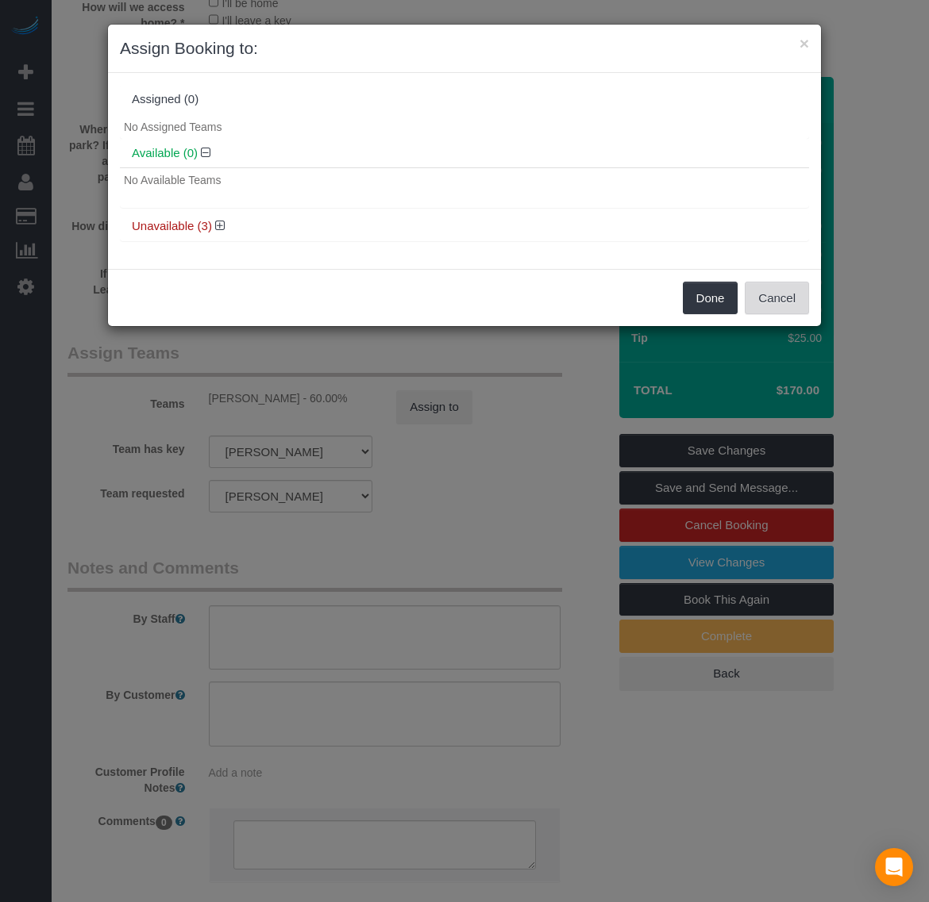
click at [780, 303] on button "Cancel" at bounding box center [776, 298] width 64 height 33
